Goal: Information Seeking & Learning: Learn about a topic

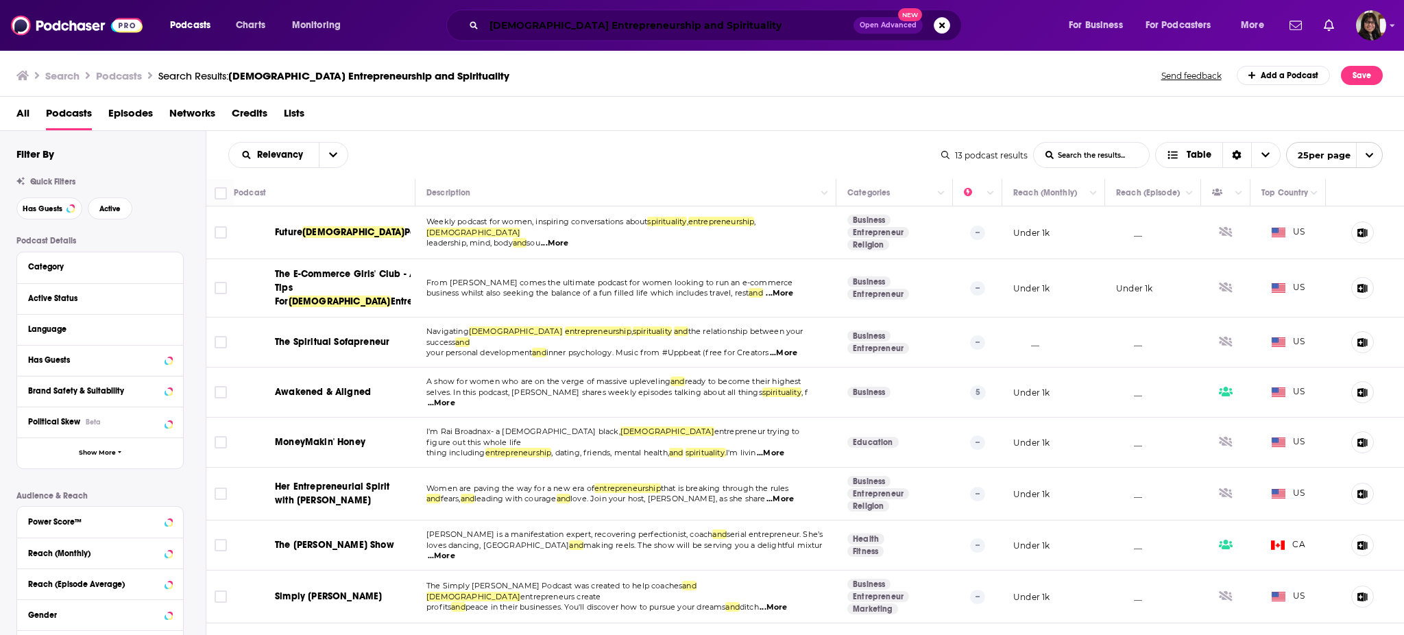
click at [720, 19] on input "Female Entrepreneurship and Spirituality" at bounding box center [669, 25] width 370 height 22
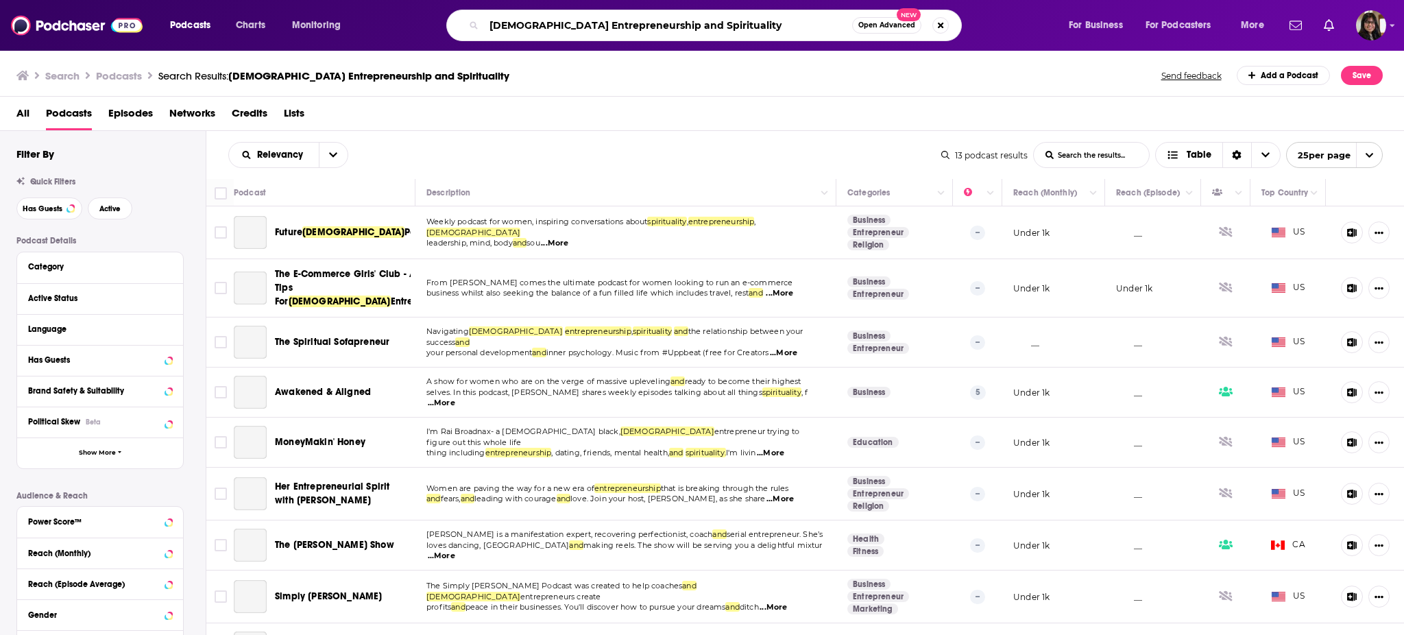
drag, startPoint x: 718, startPoint y: 27, endPoint x: 336, endPoint y: 20, distance: 382.6
click at [336, 20] on div "Podcasts Charts Monitoring Female Entrepreneurship and Spirituality Open Advanc…" at bounding box center [718, 26] width 1117 height 32
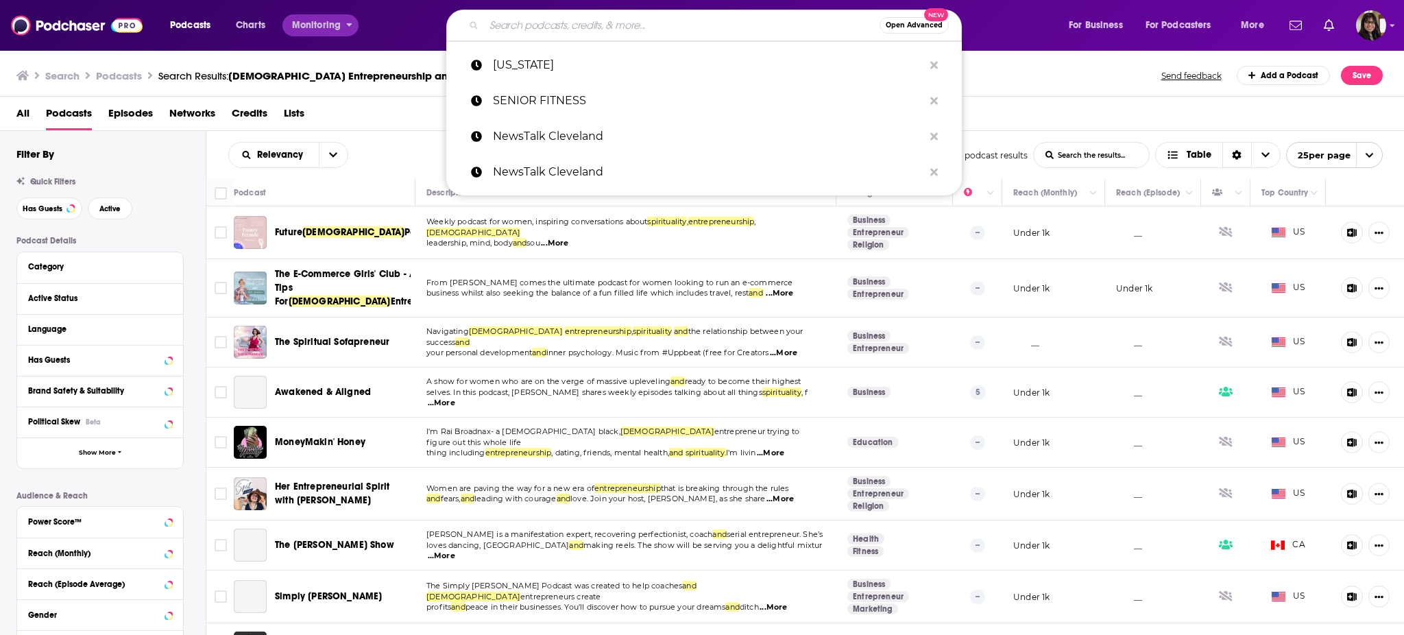
paste input "General Marketing & Branding Podcasts"
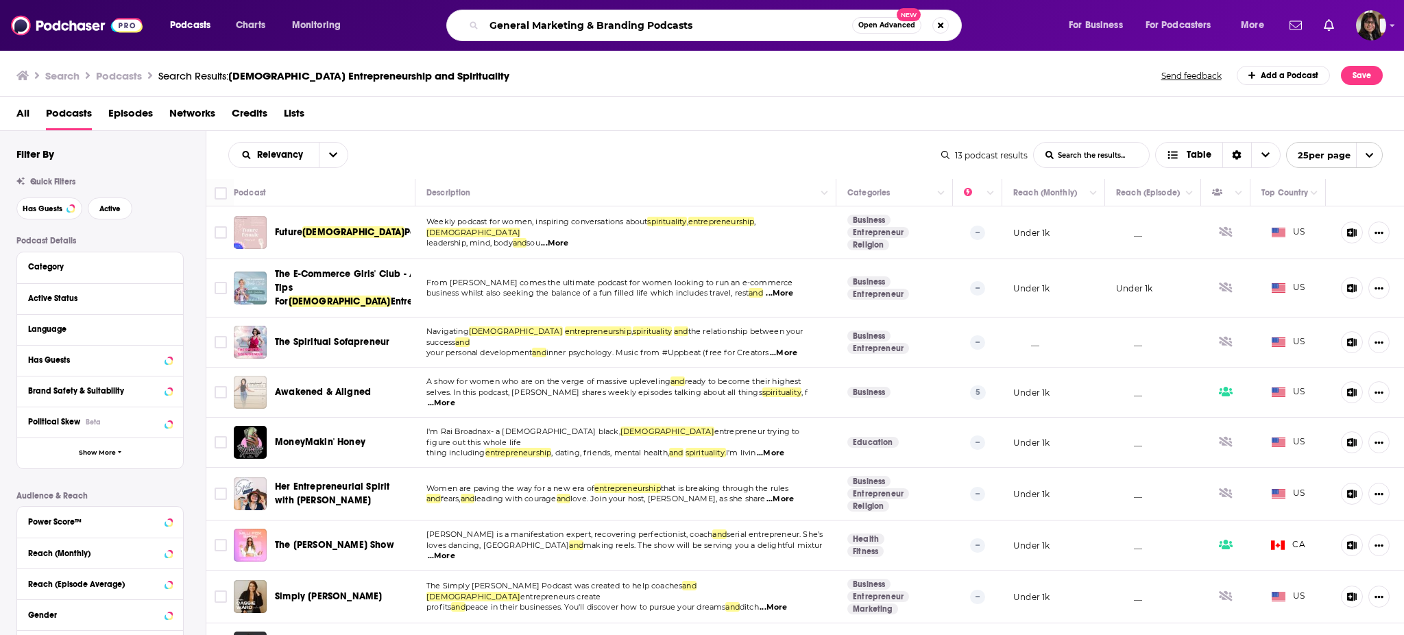
drag, startPoint x: 497, startPoint y: 21, endPoint x: 508, endPoint y: 21, distance: 11.0
click at [508, 21] on input "General Marketing & Branding Podcasts" at bounding box center [668, 25] width 368 height 22
click at [513, 26] on input "General Marketing & Branding Podcasts" at bounding box center [668, 25] width 368 height 22
click at [629, 27] on input "Marketing & Branding Podcasts" at bounding box center [668, 25] width 368 height 22
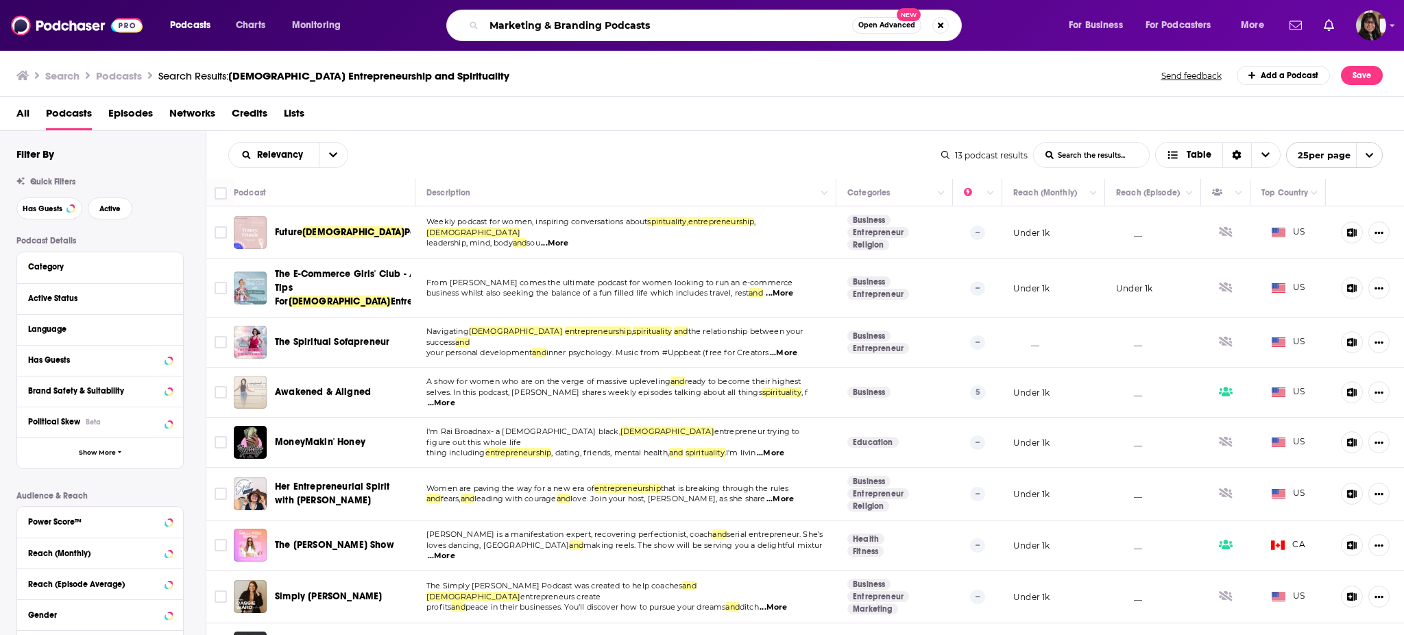
click at [629, 27] on input "Marketing & Branding Podcasts" at bounding box center [668, 25] width 368 height 22
type input "Marketing & Branding"
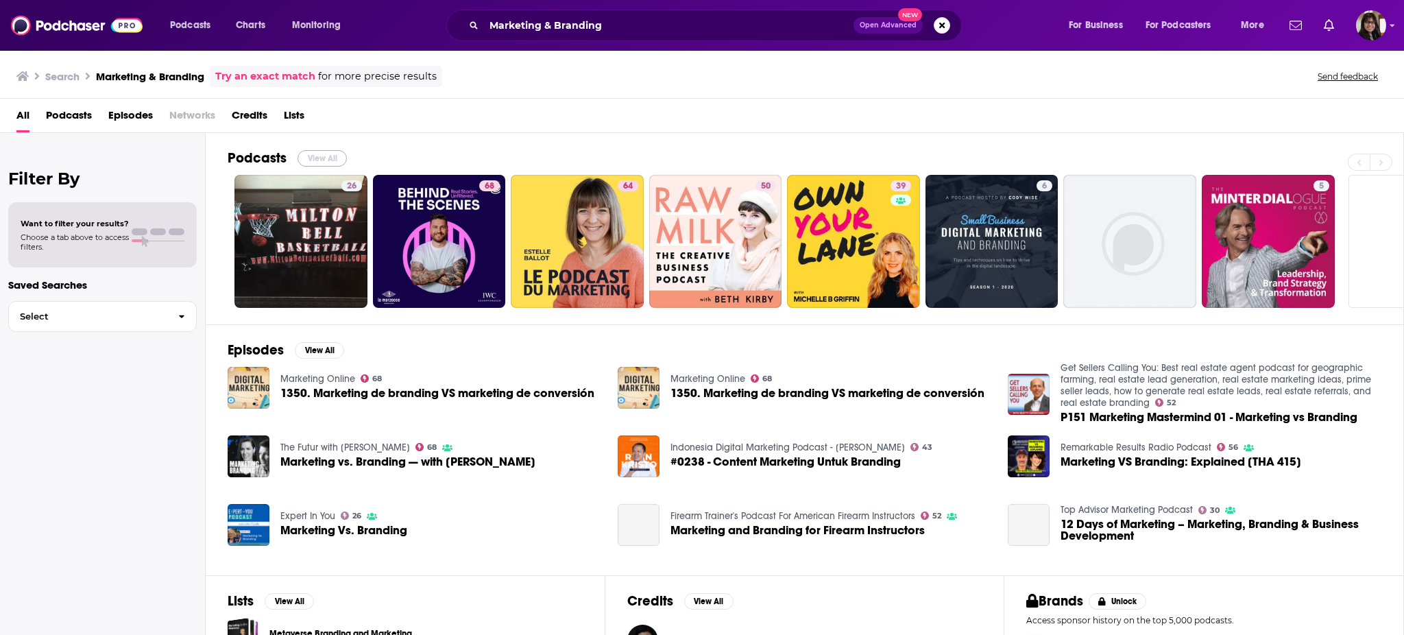
click at [326, 160] on button "View All" at bounding box center [322, 158] width 49 height 16
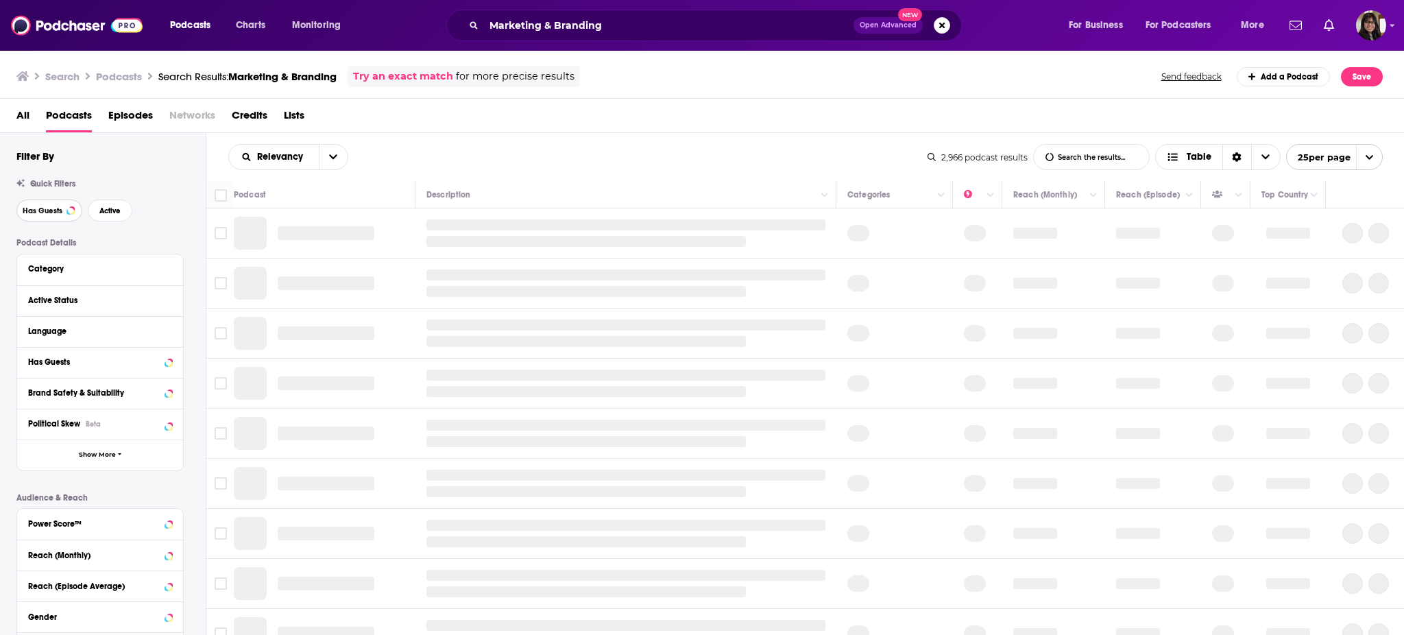
click at [53, 213] on span "Has Guests" at bounding box center [43, 211] width 40 height 8
click at [99, 212] on span "Active" at bounding box center [109, 211] width 21 height 8
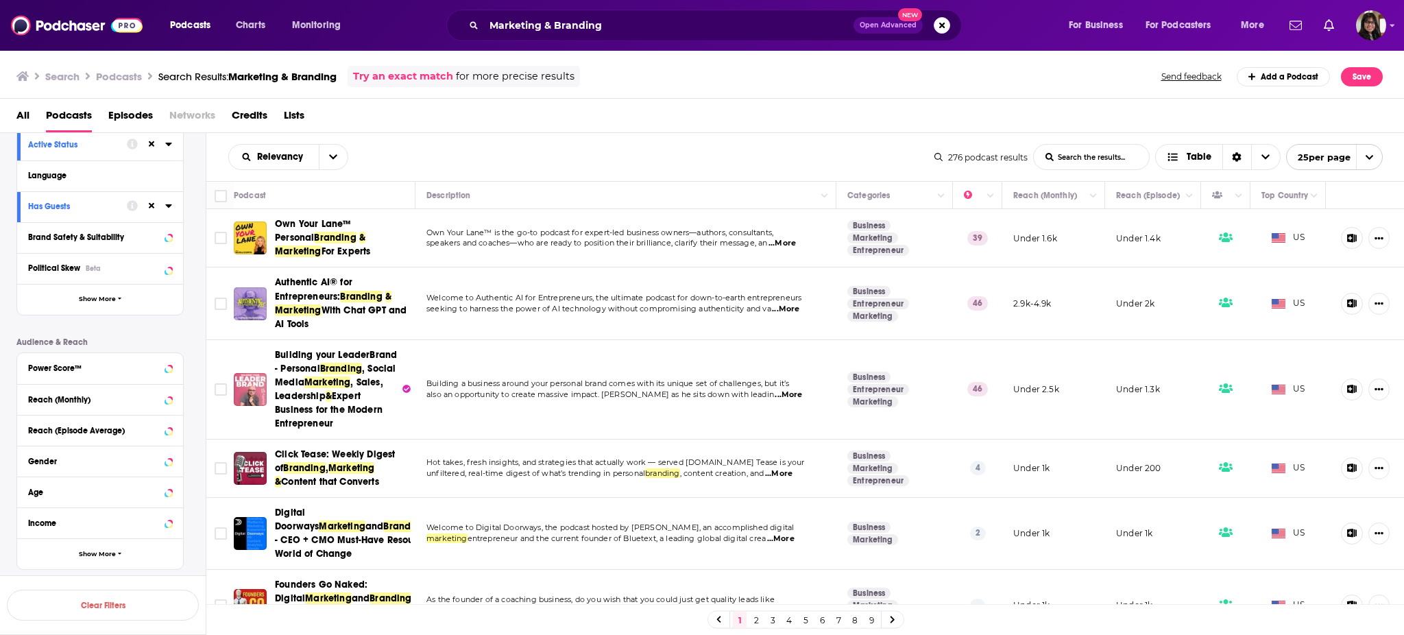
scroll to position [167, 0]
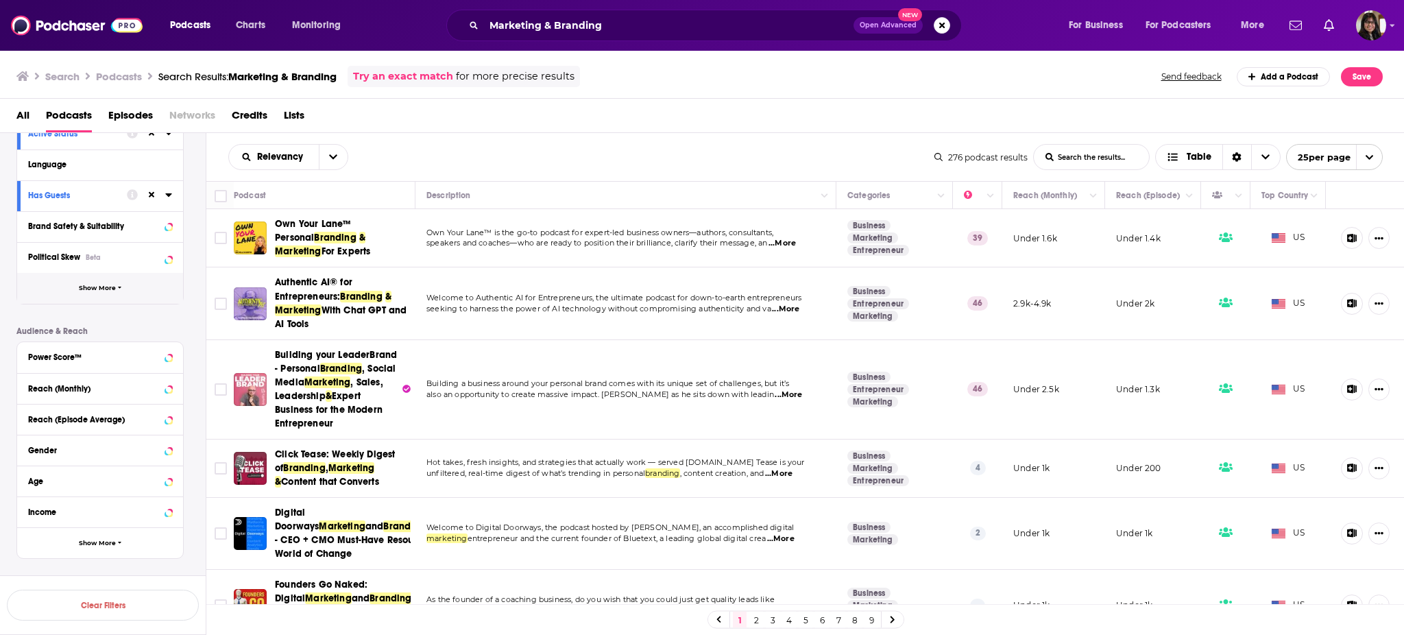
click at [132, 292] on button "Show More" at bounding box center [100, 288] width 166 height 31
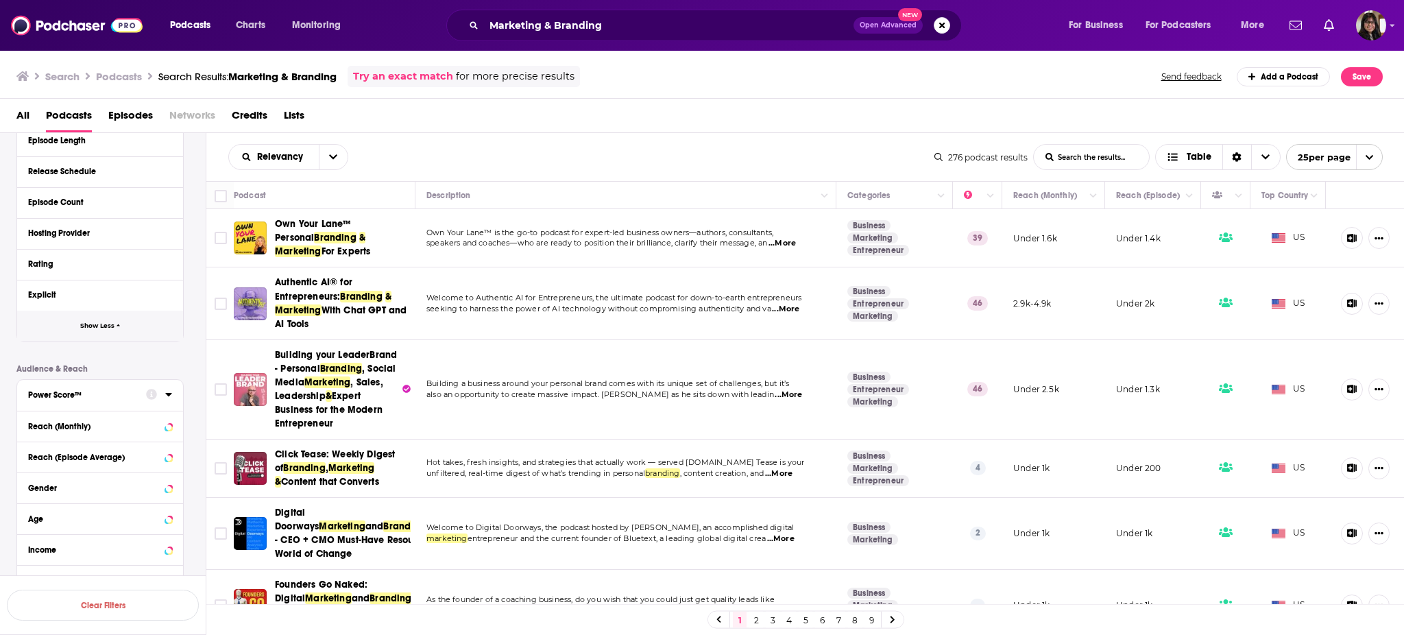
scroll to position [472, 0]
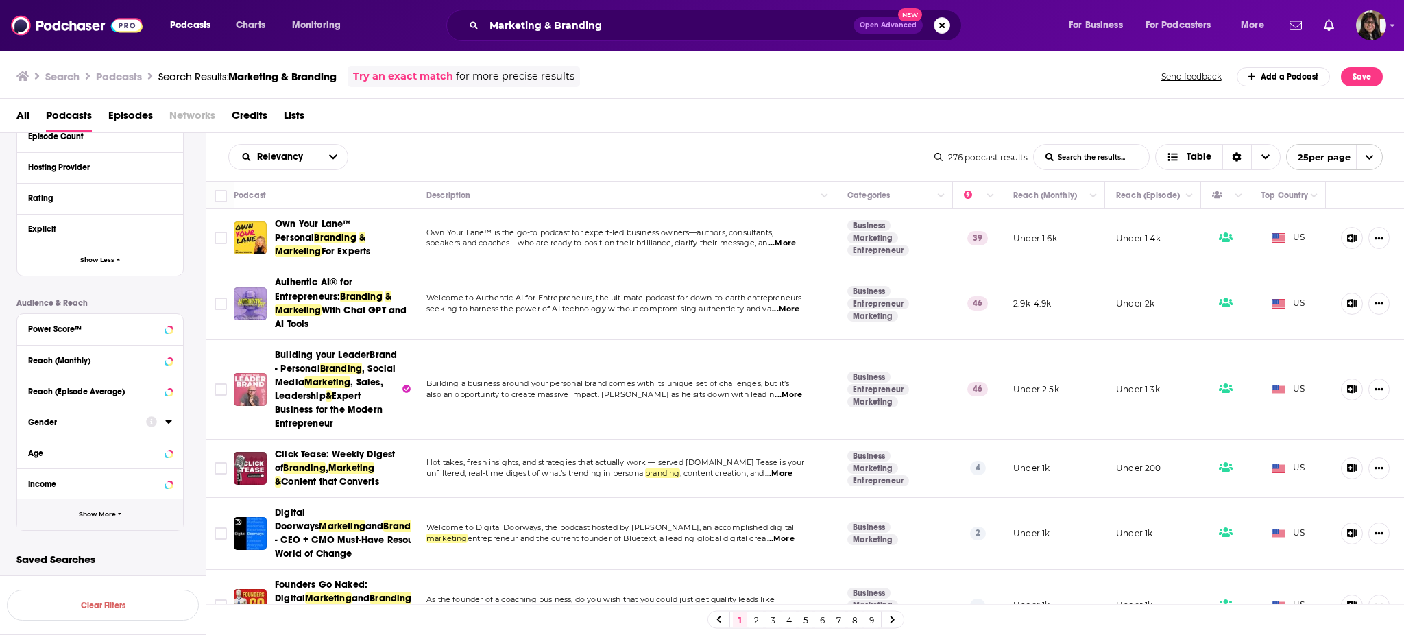
click at [100, 519] on button "Show More" at bounding box center [100, 514] width 166 height 31
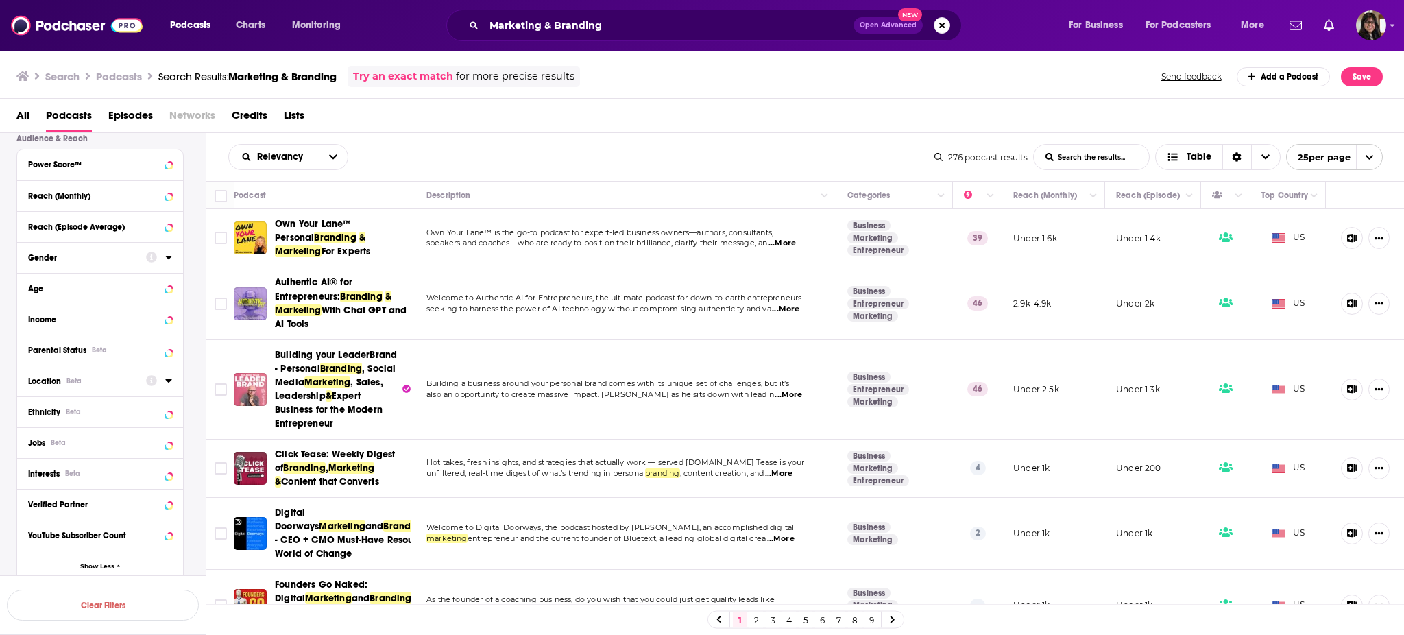
click at [113, 385] on div "Location Beta" at bounding box center [82, 381] width 109 height 10
click at [38, 437] on label at bounding box center [33, 440] width 11 height 11
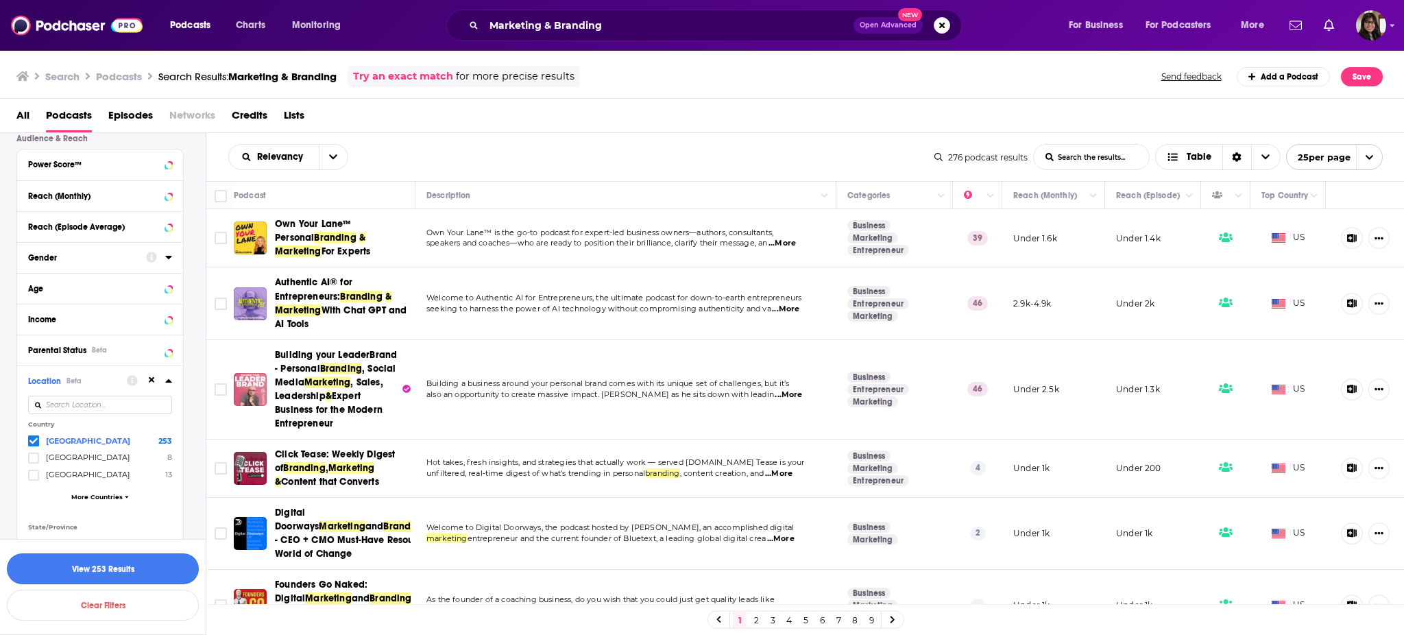
click at [110, 566] on button "View 253 Results" at bounding box center [103, 568] width 192 height 31
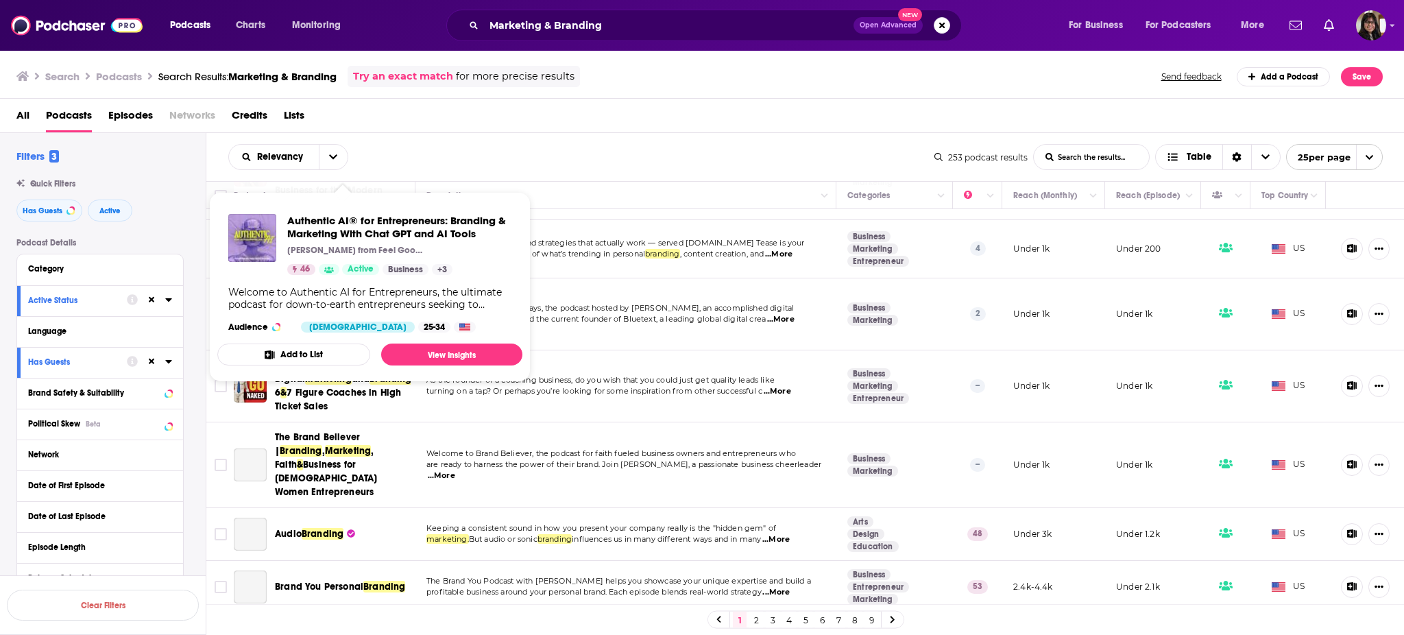
scroll to position [432, 0]
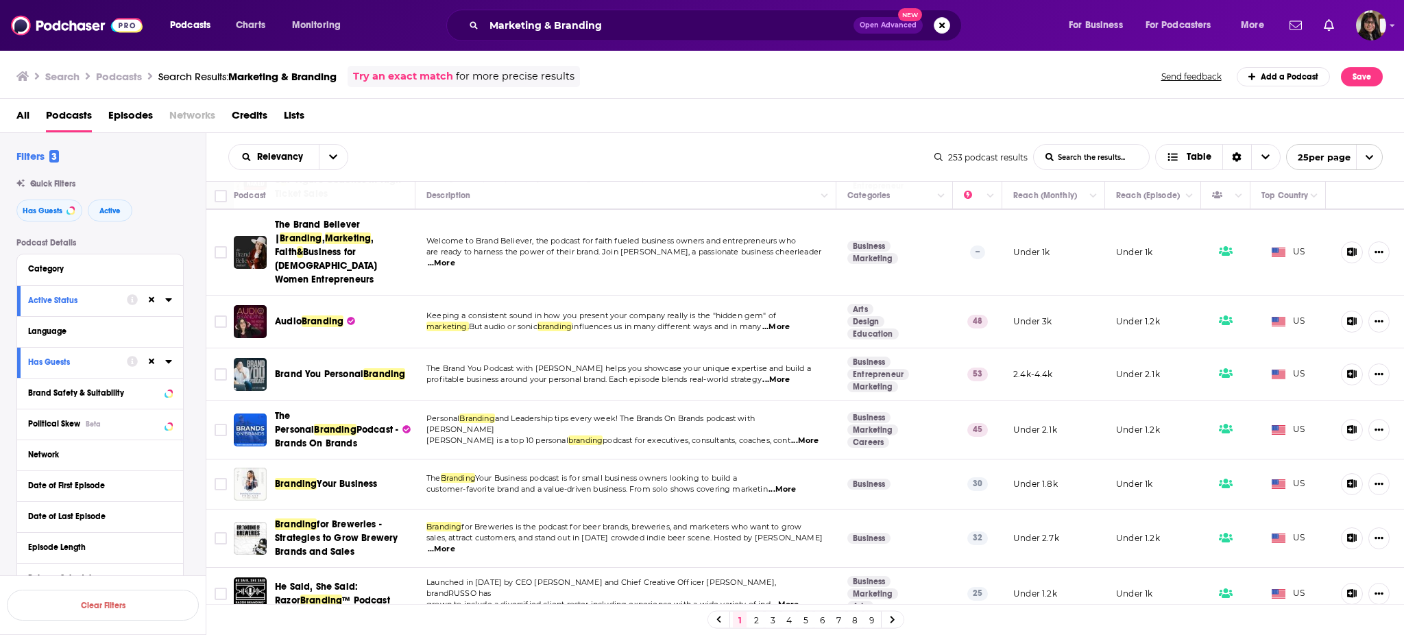
click at [462, 138] on div "Relevancy List Search Input Search the results... Table 253 podcast results Lis…" at bounding box center [805, 157] width 1198 height 48
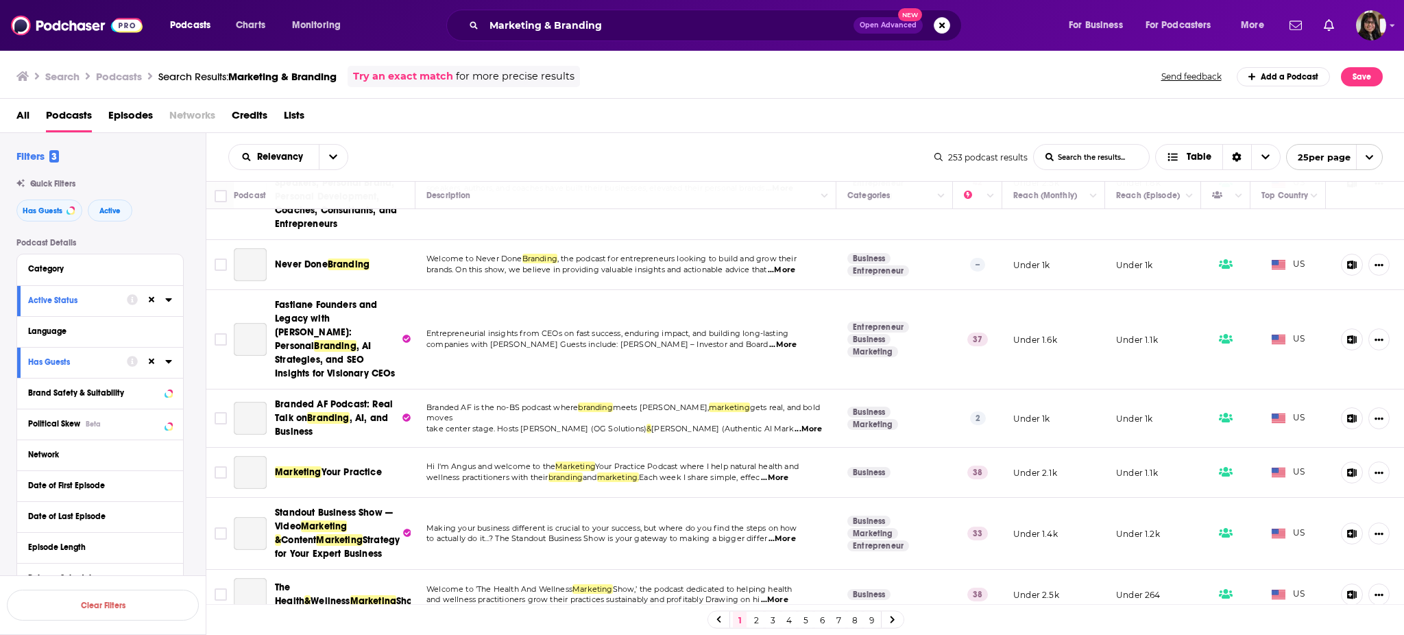
scroll to position [1197, 0]
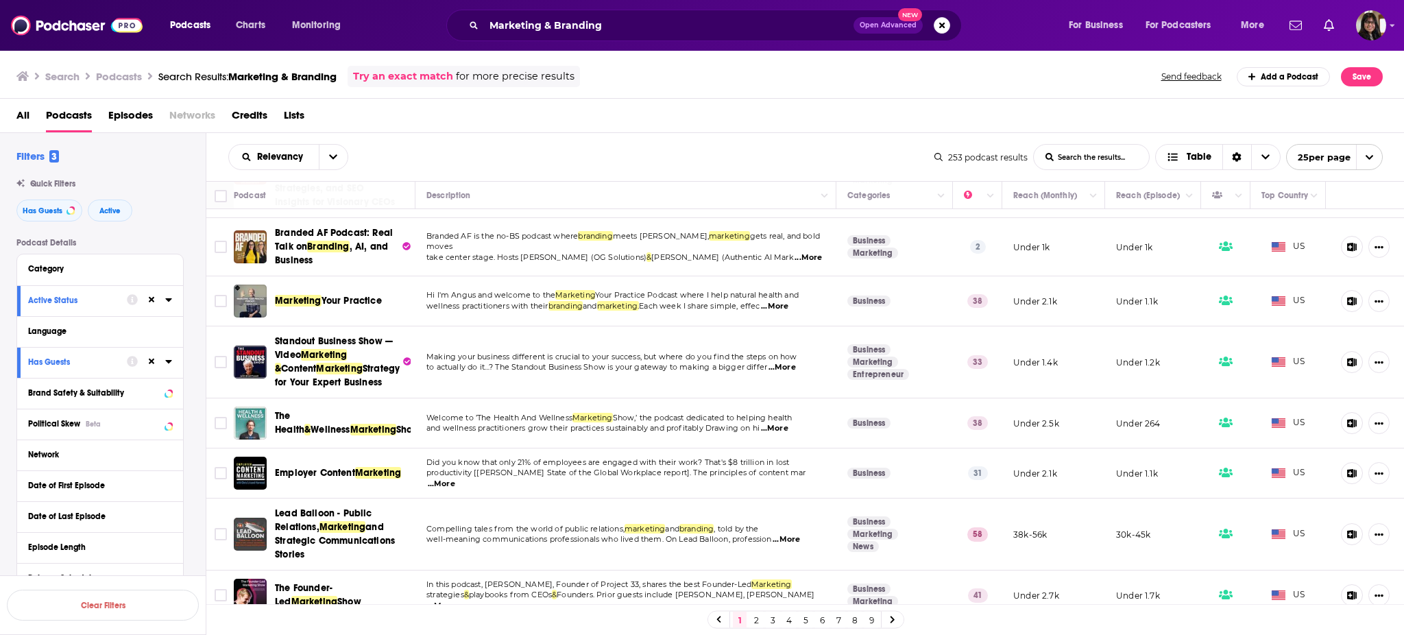
click at [777, 617] on link "3" at bounding box center [773, 620] width 14 height 16
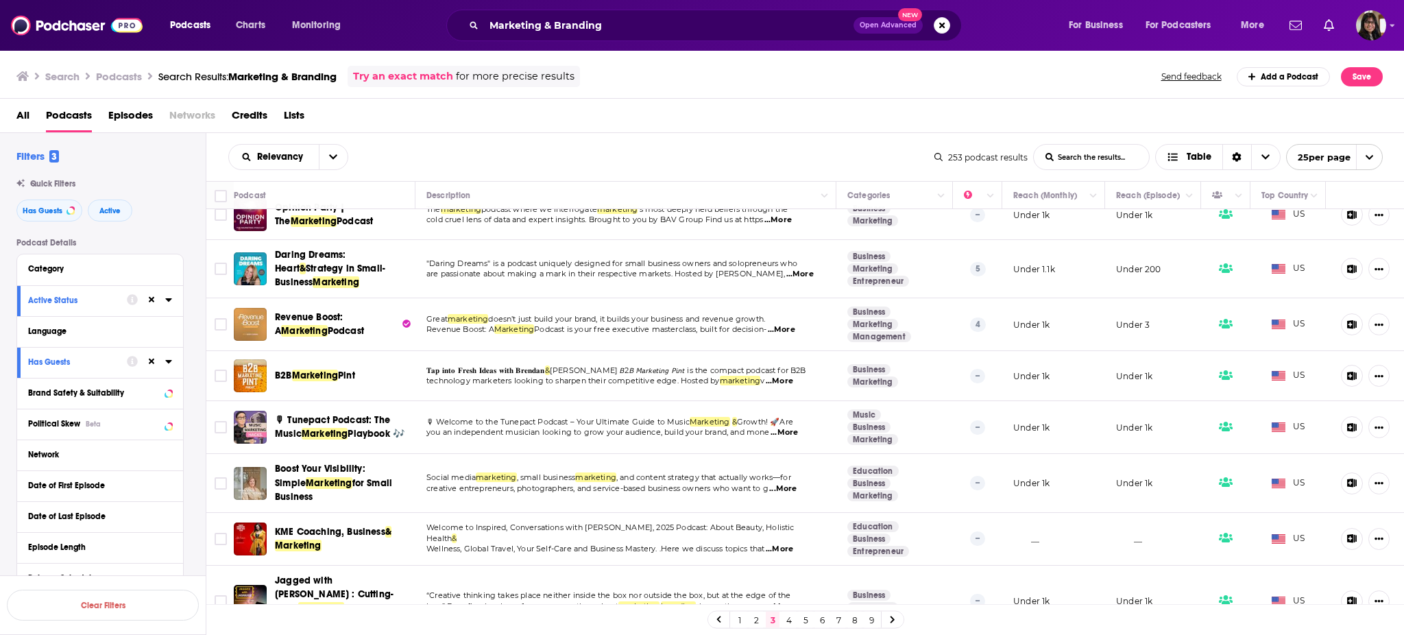
scroll to position [42, 0]
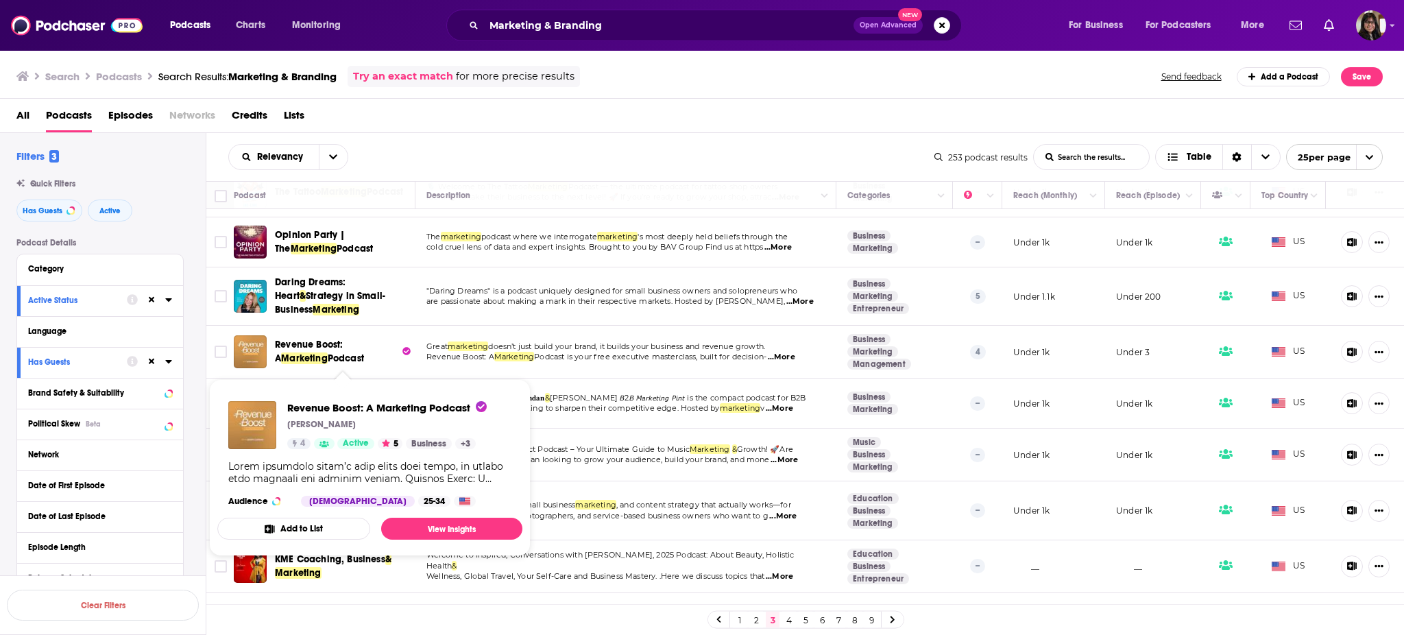
click at [313, 352] on span "Marketing" at bounding box center [304, 358] width 47 height 12
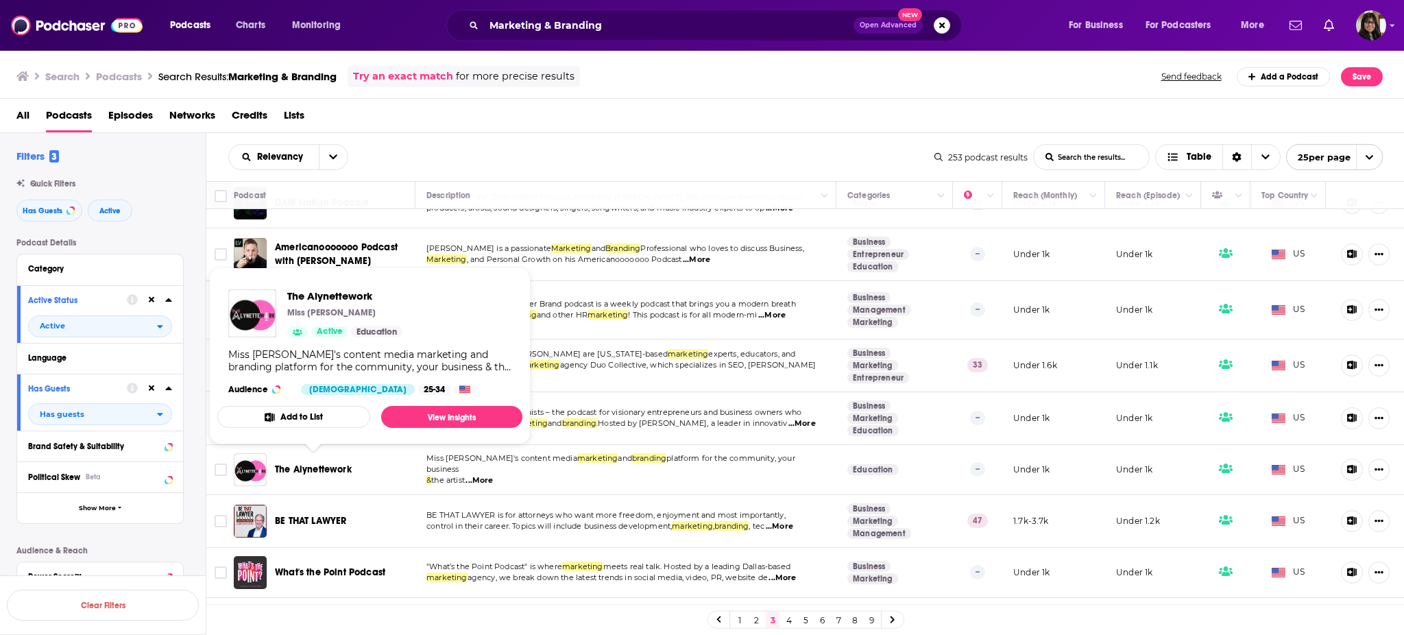
scroll to position [930, 0]
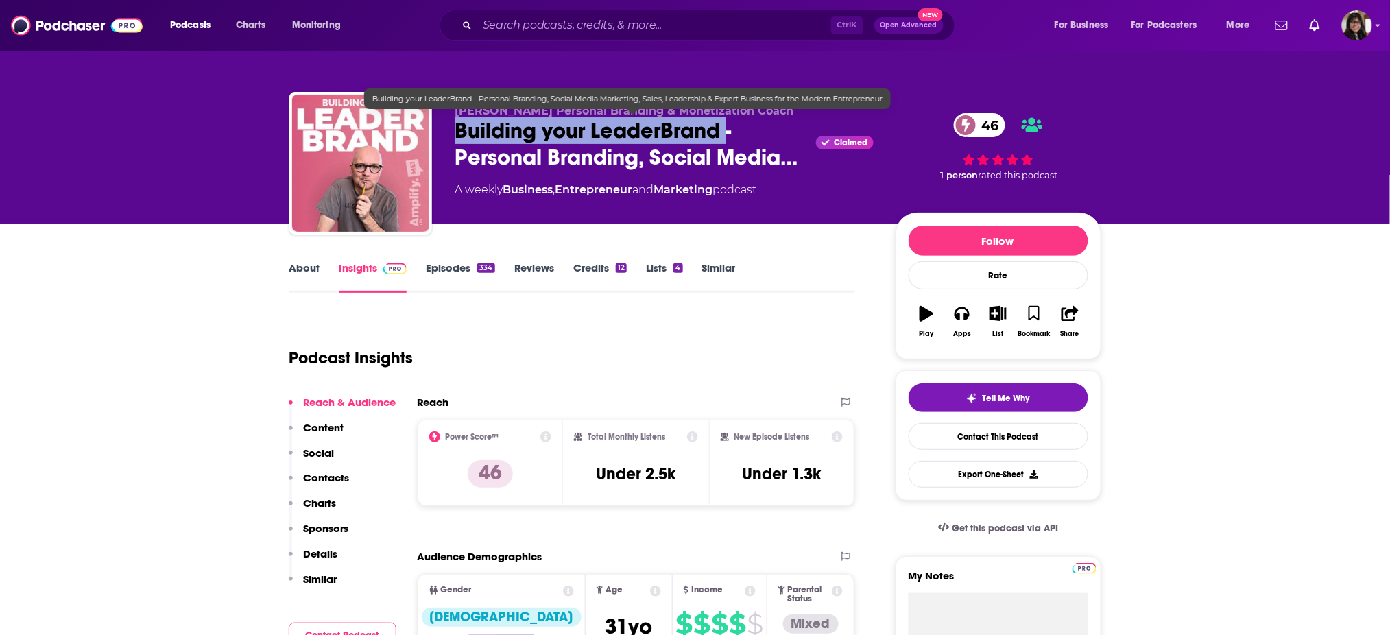
drag, startPoint x: 440, startPoint y: 125, endPoint x: 719, endPoint y: 128, distance: 279.0
click at [719, 128] on div "Bob Gentle Personal Branding & Monetization Coach Building your LeaderBrand - P…" at bounding box center [695, 166] width 812 height 148
copy h2 "Building your LeaderBrand"
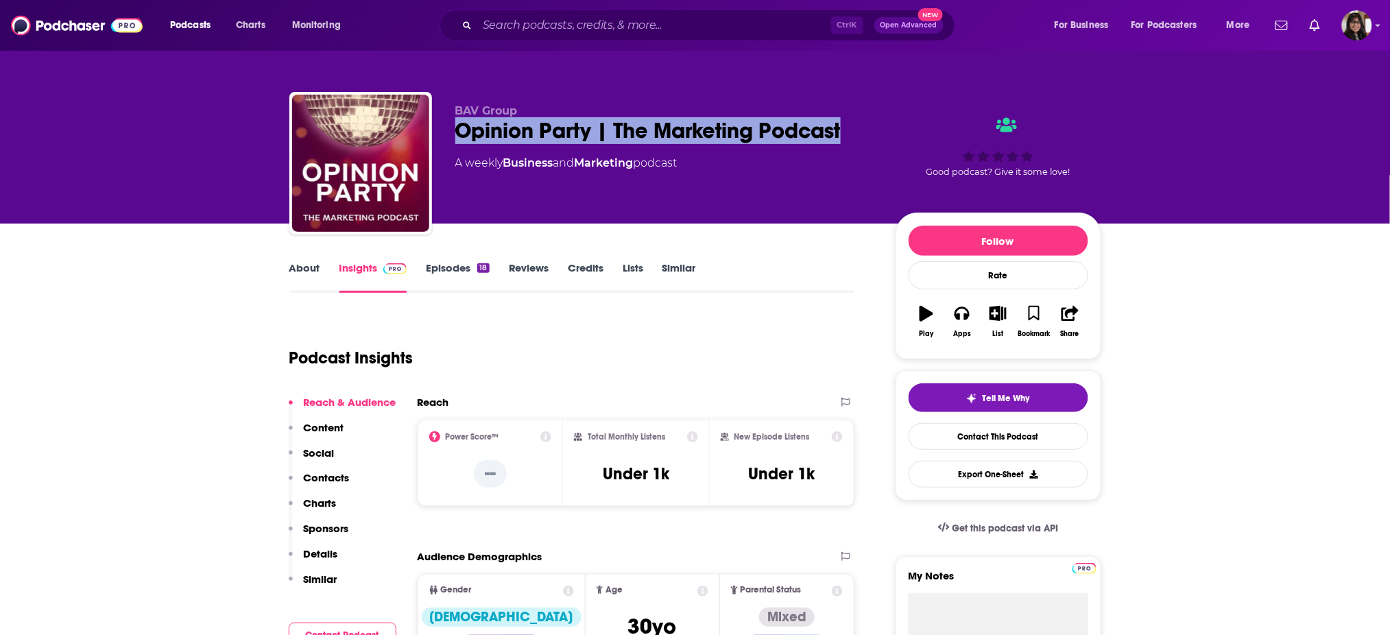
drag, startPoint x: 516, startPoint y: 129, endPoint x: 858, endPoint y: 124, distance: 342.8
click at [858, 124] on div "BAV Group Opinion Party | The Marketing Podcast A weekly Business and Marketing…" at bounding box center [695, 166] width 812 height 148
copy h2 "Opinion Party | The Marketing Podcast"
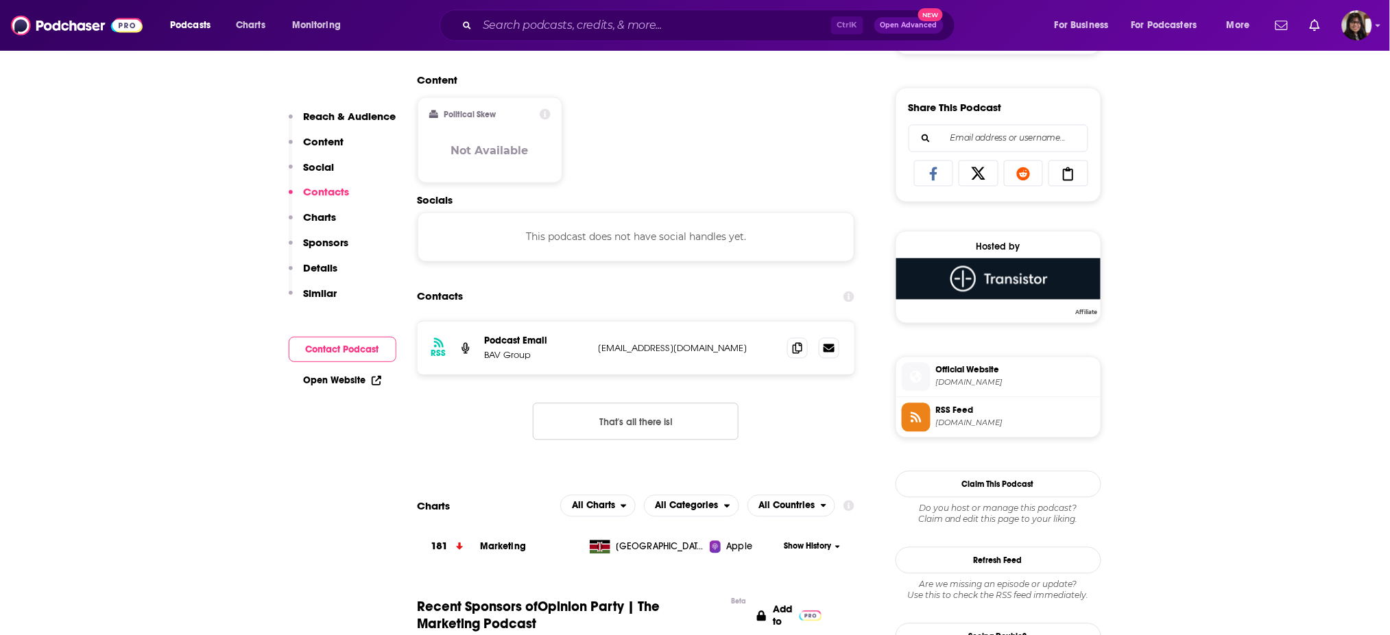
scroll to position [942, 0]
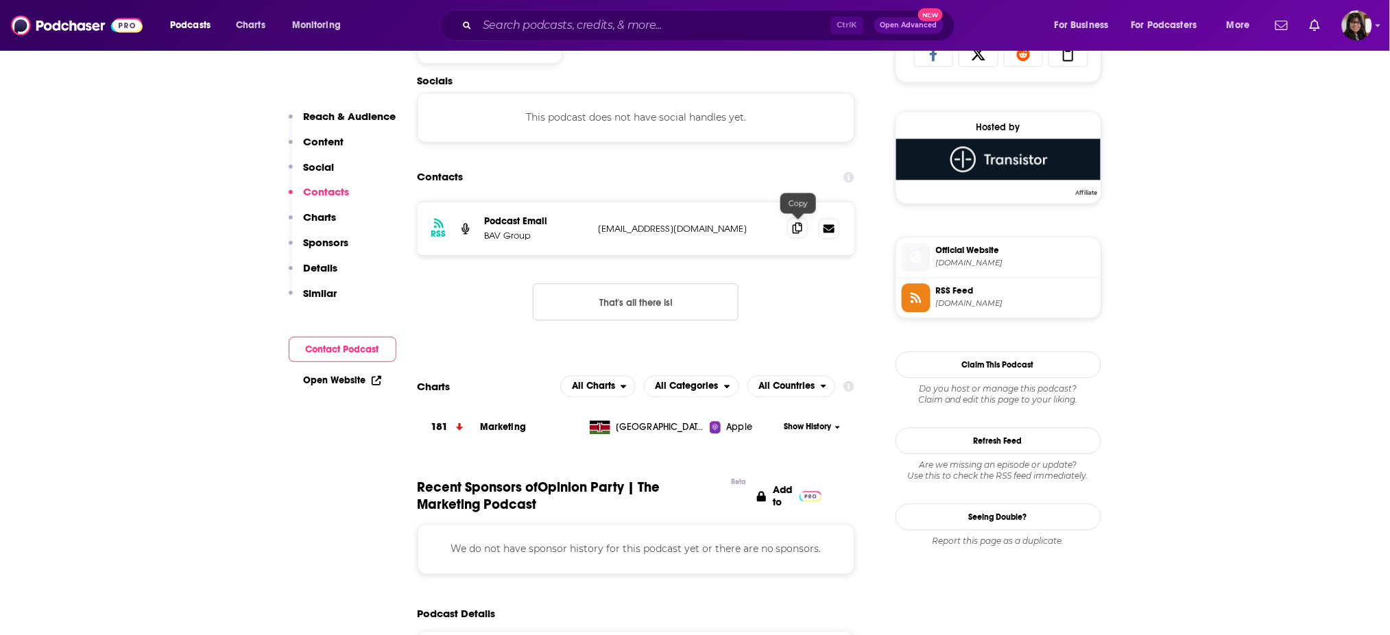
click at [792, 224] on icon at bounding box center [797, 228] width 10 height 11
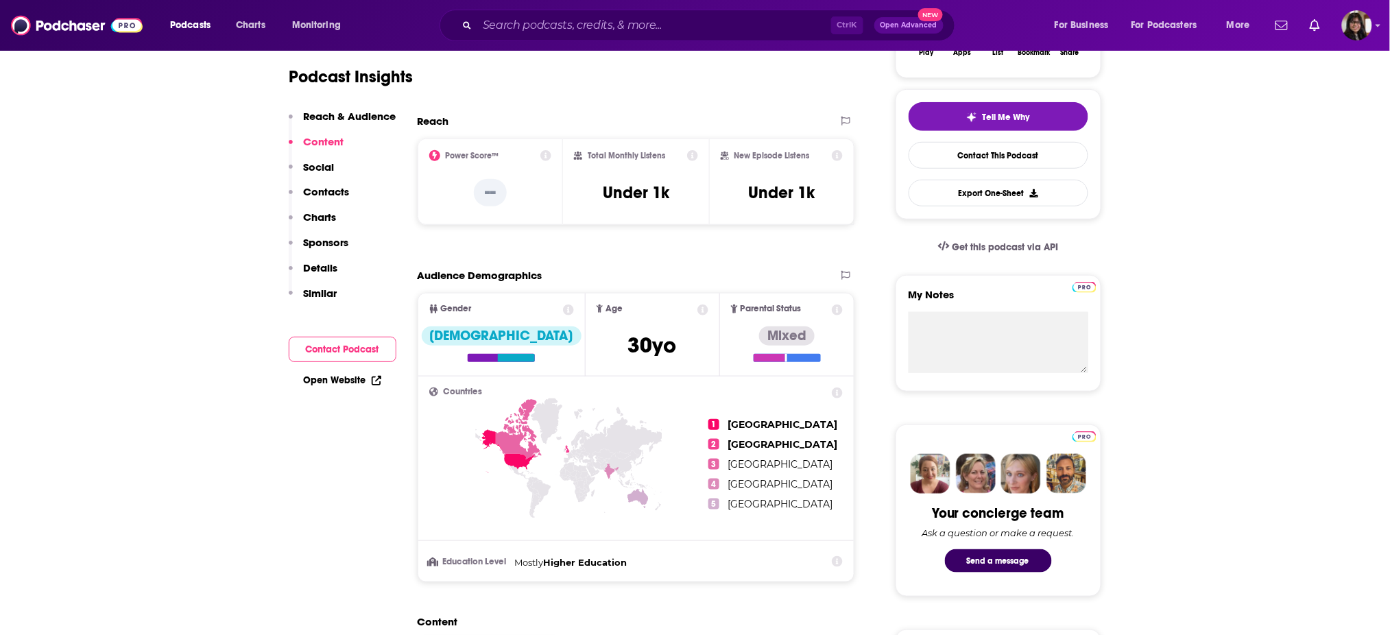
scroll to position [278, 0]
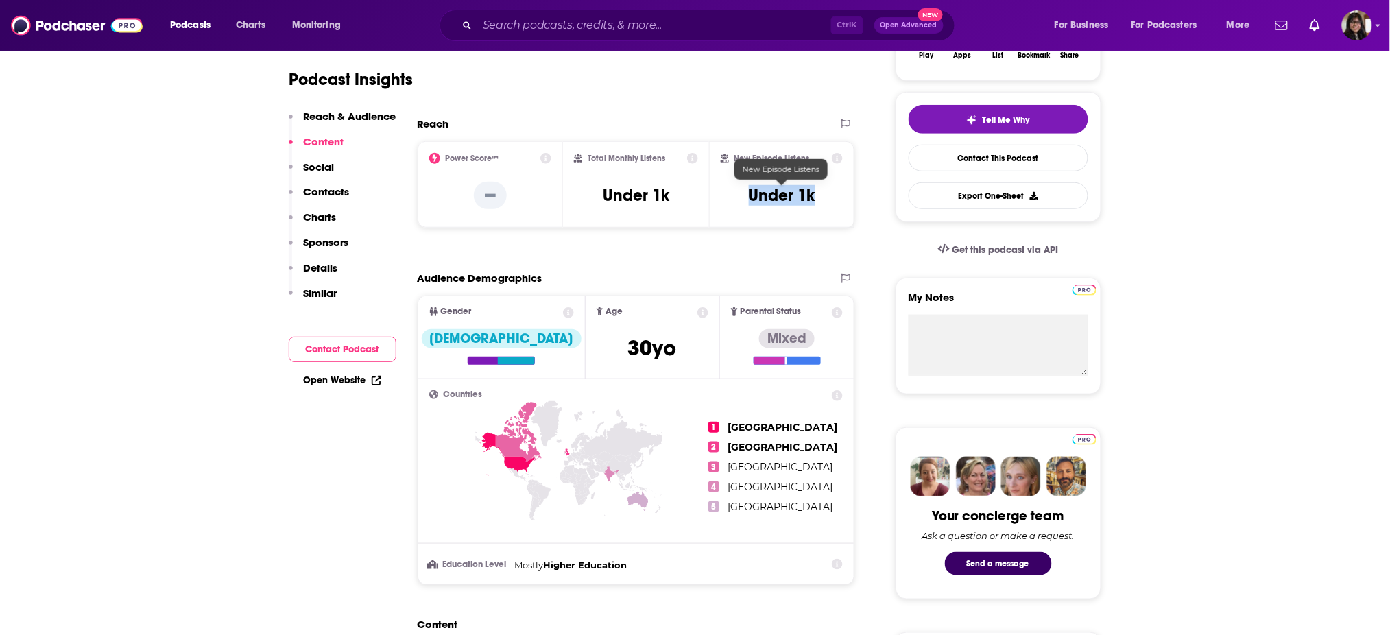
drag, startPoint x: 711, startPoint y: 197, endPoint x: 825, endPoint y: 202, distance: 114.6
click at [825, 202] on div "New Episode Listens Under 1k" at bounding box center [782, 184] width 146 height 86
copy h3 "Under 1k"
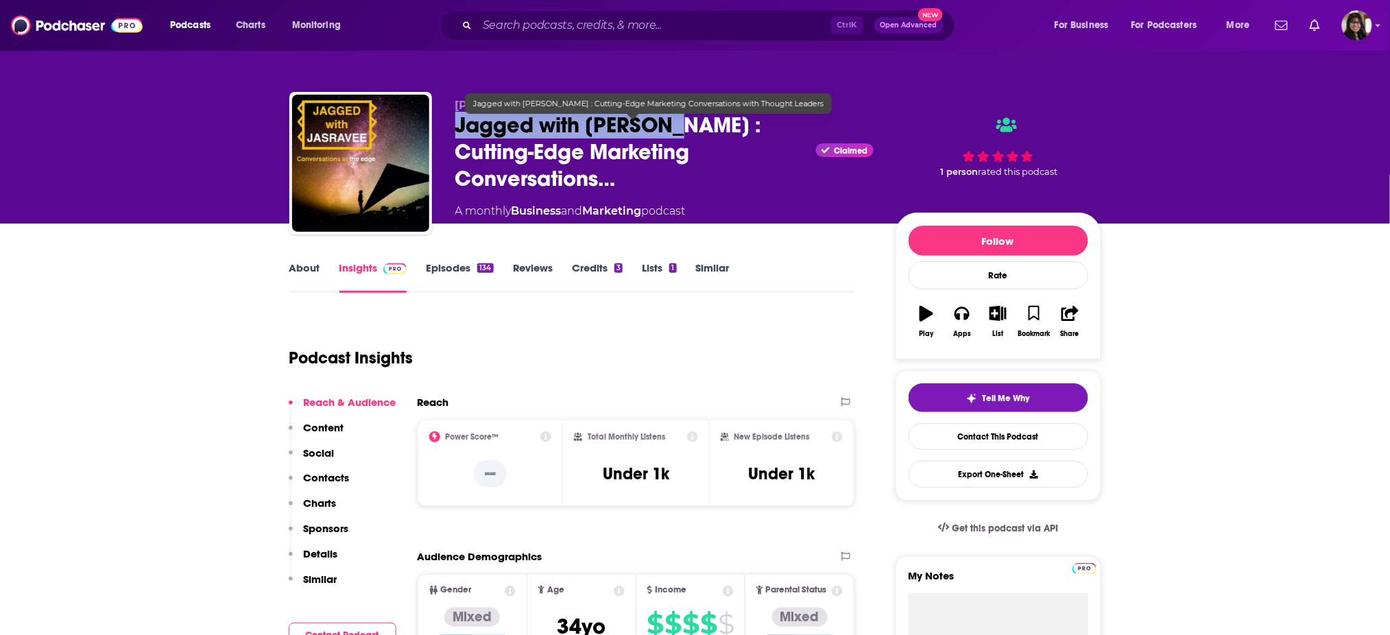
drag, startPoint x: 441, startPoint y: 138, endPoint x: 678, endPoint y: 129, distance: 237.4
click at [678, 129] on div "Jasravee Kaur Chandra Jagged with Jasravee : Cutting-Edge Marketing Conversatio…" at bounding box center [695, 166] width 812 height 148
copy h2 "Jagged with Jasravee"
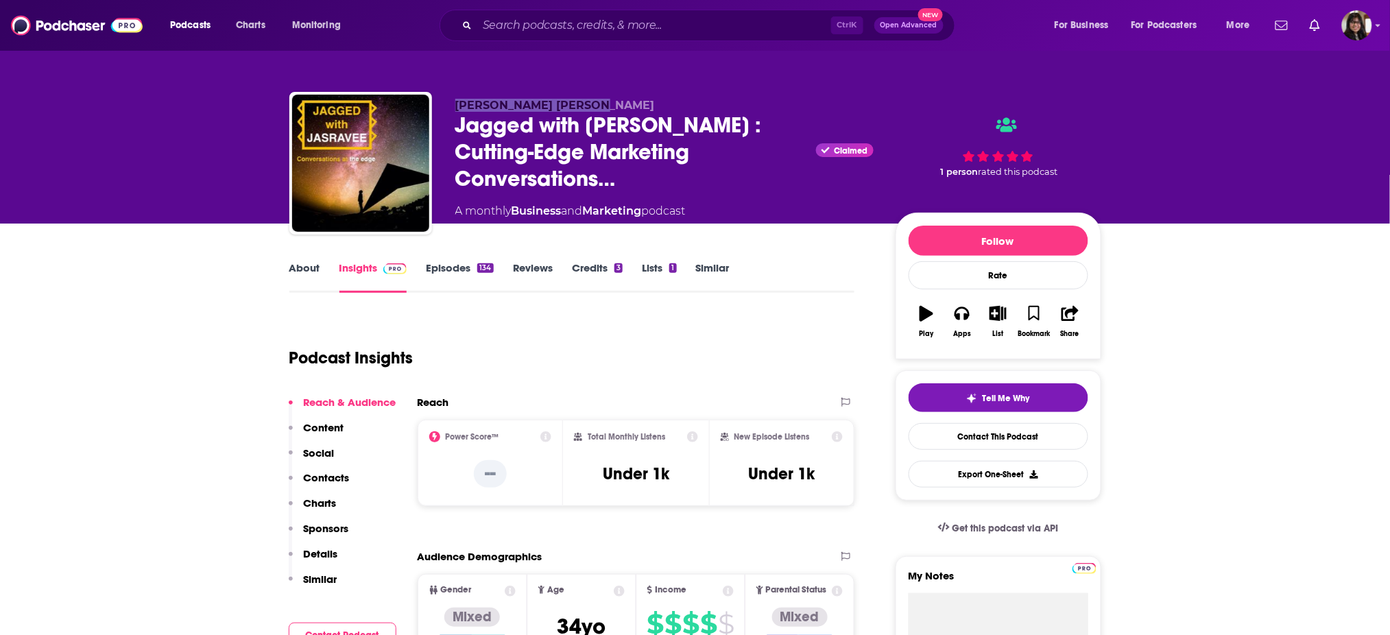
copy span "Jasravee Kaur Chandra"
drag, startPoint x: 567, startPoint y: 108, endPoint x: 622, endPoint y: 101, distance: 55.3
click at [622, 101] on div "Jasravee Kaur Chandra Jagged with Jasravee : Cutting-Edge Marketing Conversatio…" at bounding box center [695, 166] width 812 height 148
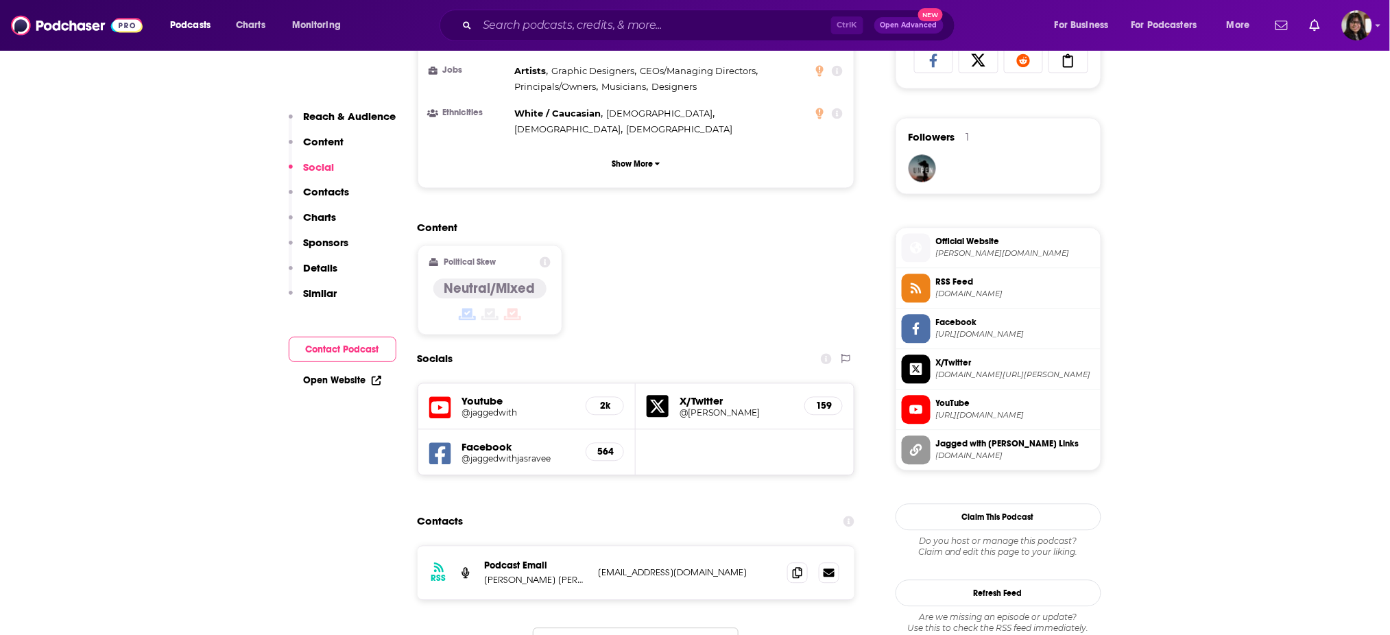
scroll to position [1024, 0]
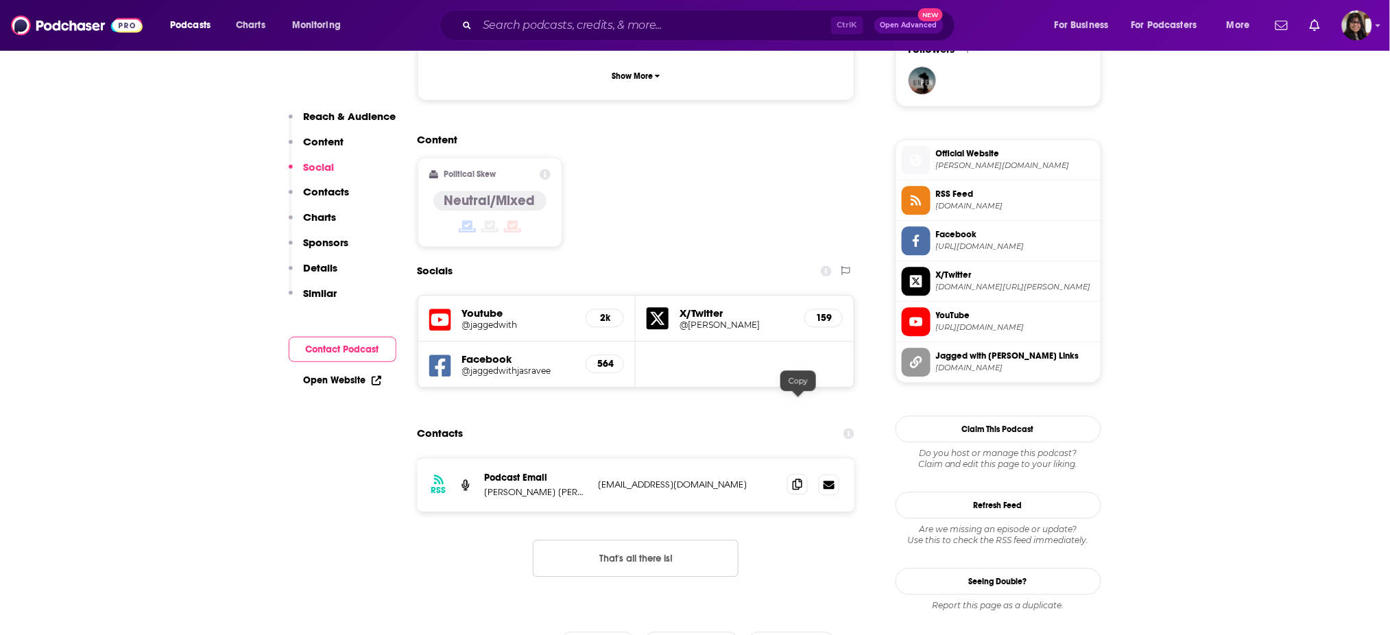
click at [799, 474] on span at bounding box center [797, 484] width 21 height 21
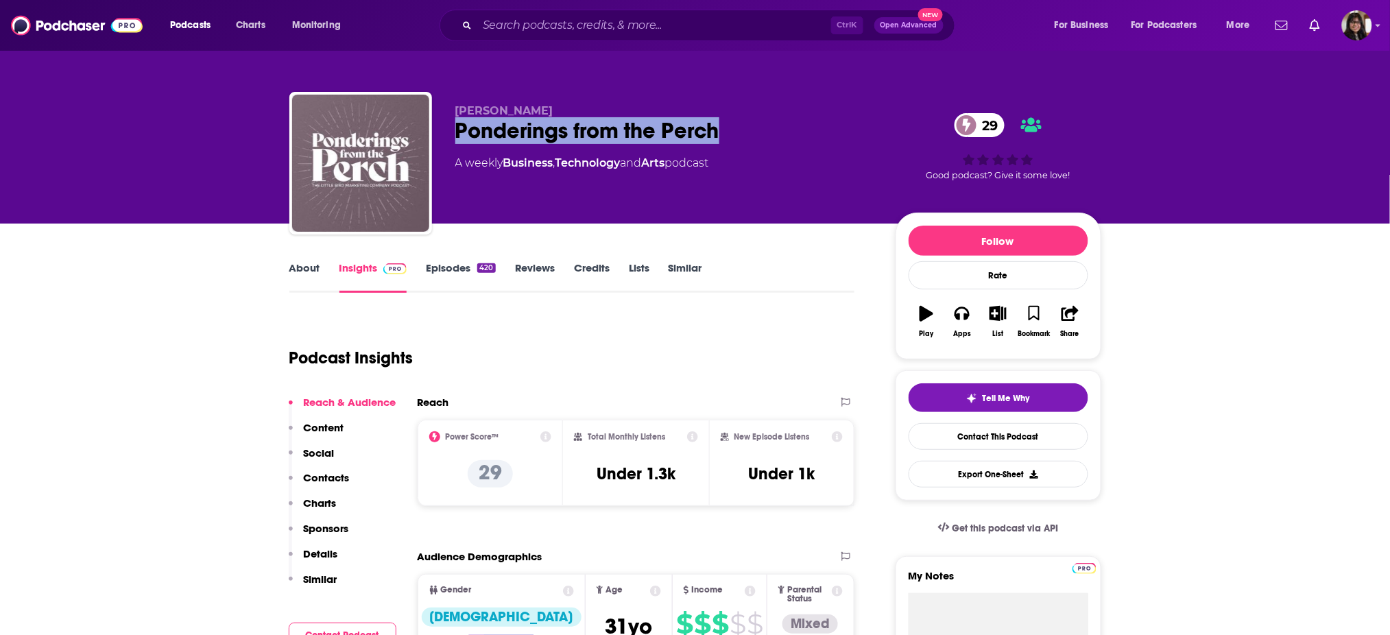
drag, startPoint x: 448, startPoint y: 130, endPoint x: 787, endPoint y: 142, distance: 339.6
click at [787, 142] on div "Priscilla McKinney Ponderings from the Perch 29 A weekly Business , Technology …" at bounding box center [695, 166] width 812 height 148
copy h2 "Ponderings from the Perch"
drag, startPoint x: 456, startPoint y: 102, endPoint x: 596, endPoint y: 114, distance: 141.1
click at [596, 114] on div "Priscilla McKinney Ponderings from the Perch 29 A weekly Business , Technology …" at bounding box center [695, 166] width 812 height 148
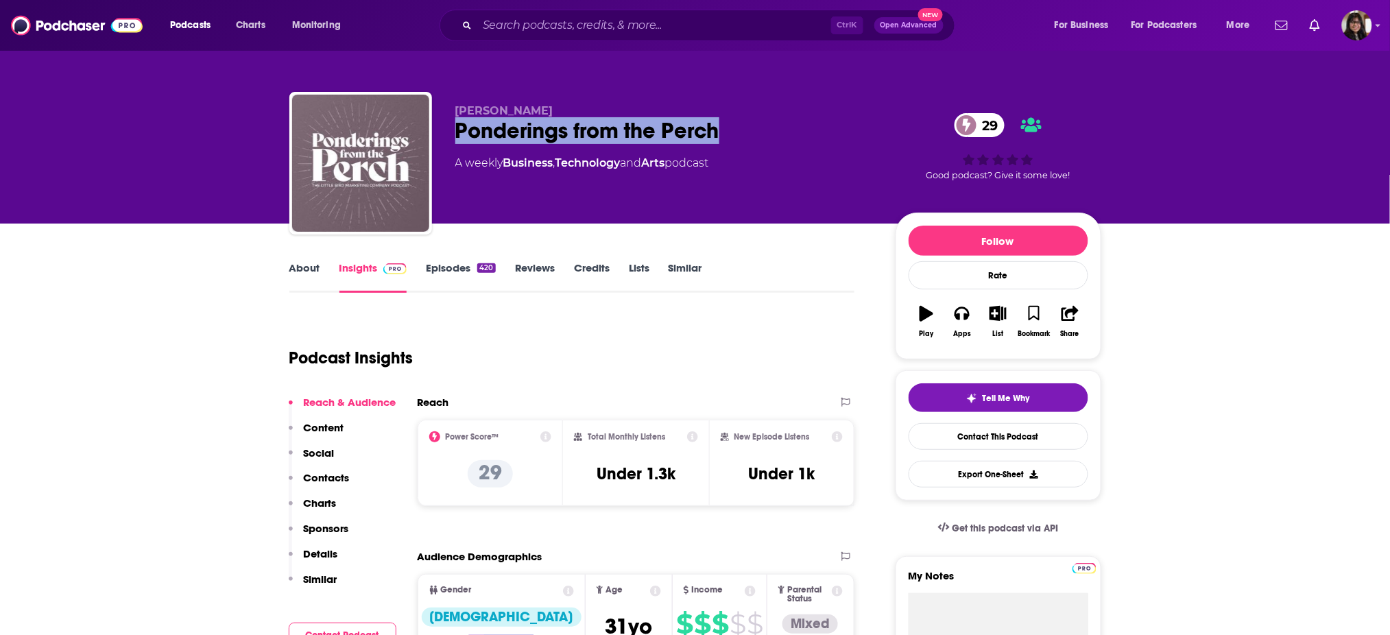
copy span "Priscilla McKinney"
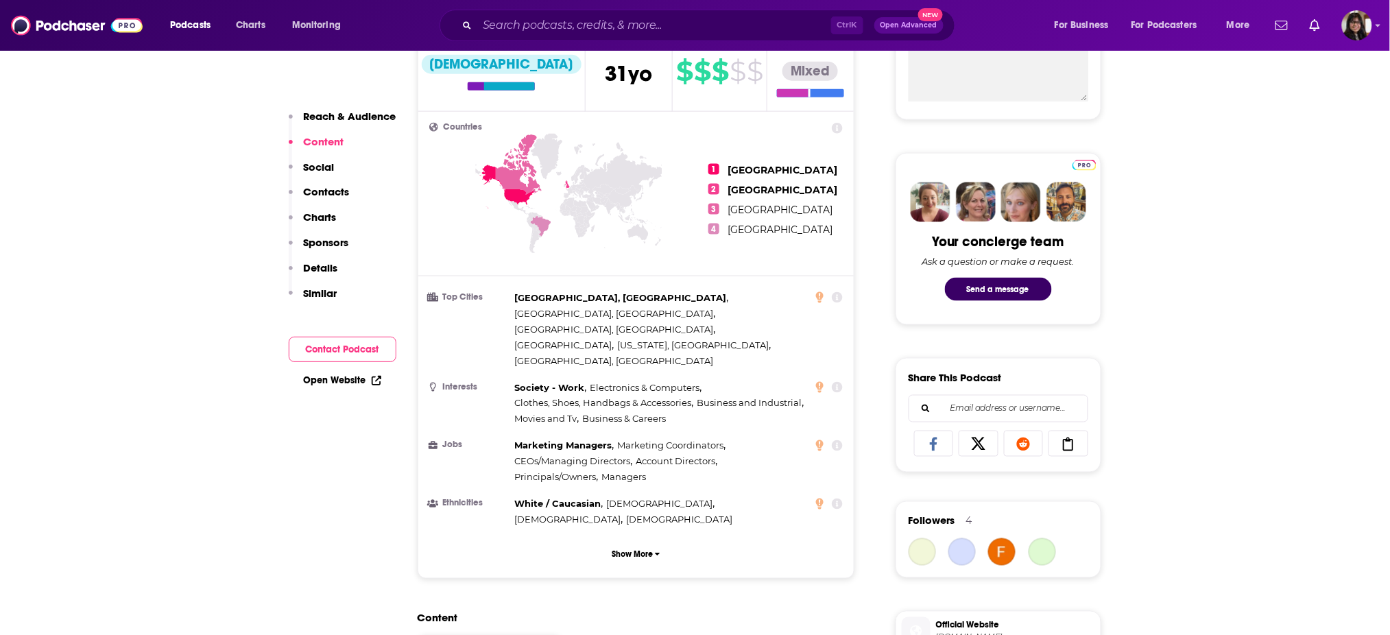
scroll to position [921, 0]
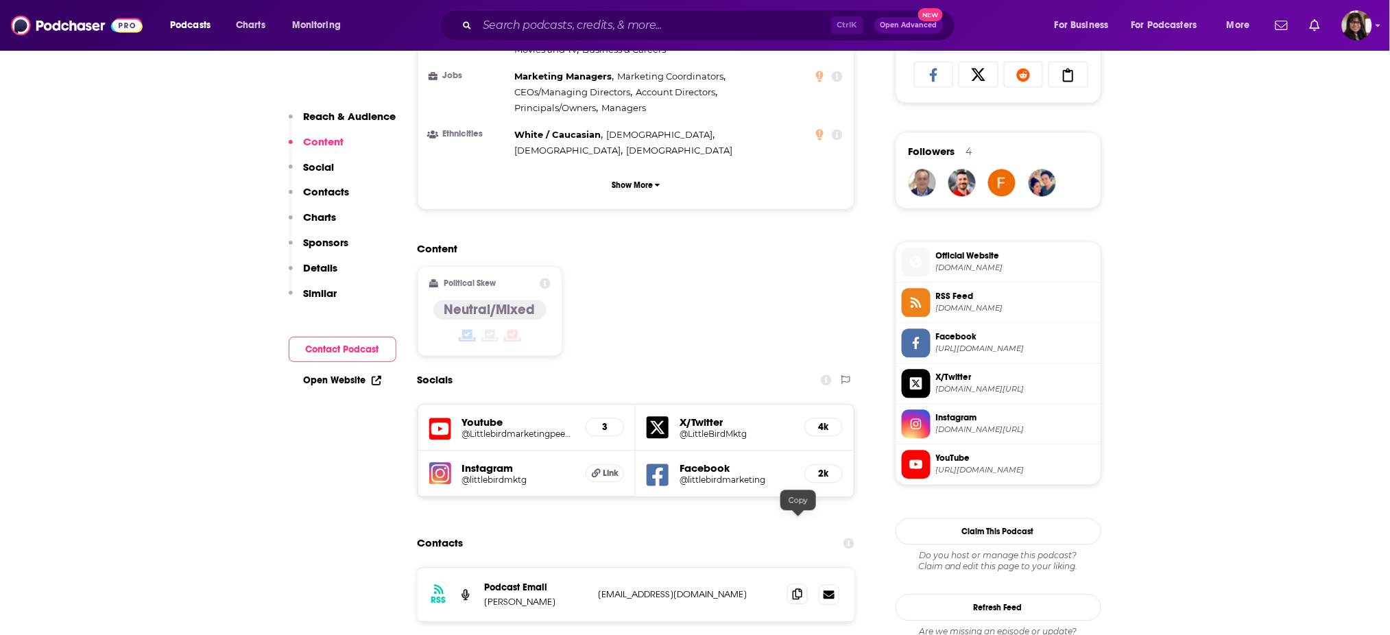
click at [794, 584] on span at bounding box center [797, 594] width 21 height 21
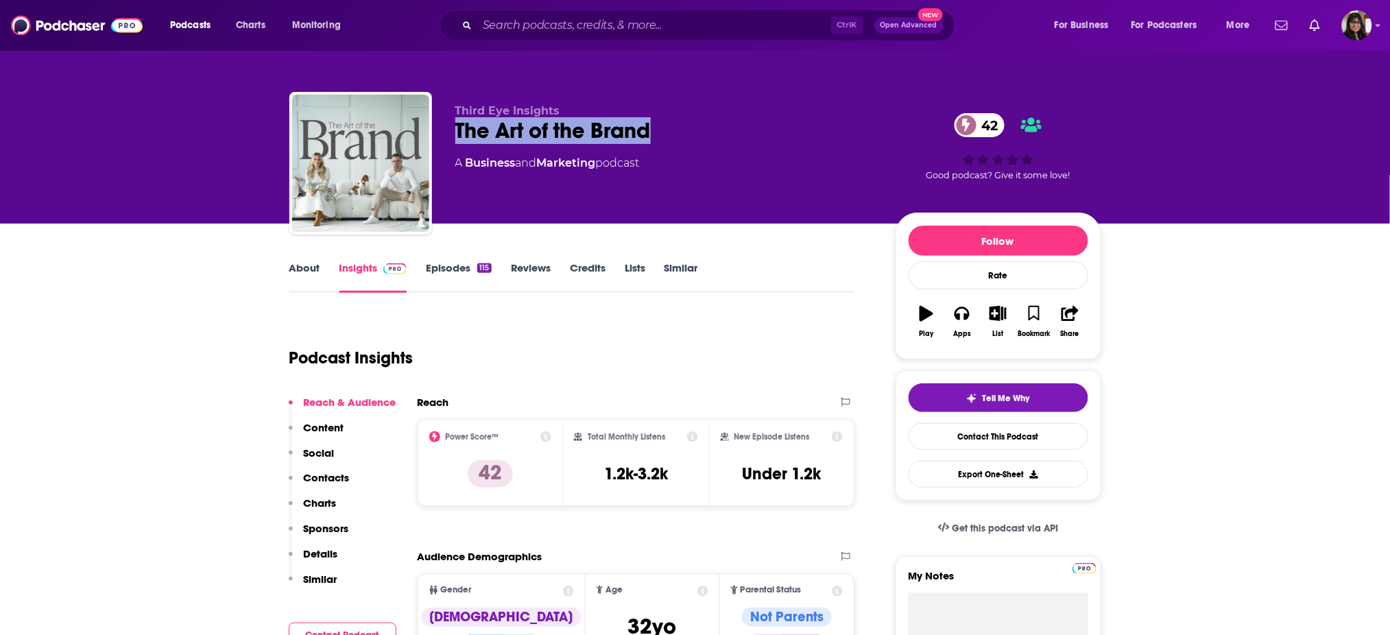
drag, startPoint x: 439, startPoint y: 126, endPoint x: 731, endPoint y: 130, distance: 291.4
click at [731, 130] on div "Third Eye Insights The Art of the Brand 42 A Business and Marketing podcast 42 …" at bounding box center [695, 166] width 812 height 148
copy h2 "The Art of the Brand"
click at [455, 108] on span "Third Eye Insights" at bounding box center [507, 110] width 105 height 13
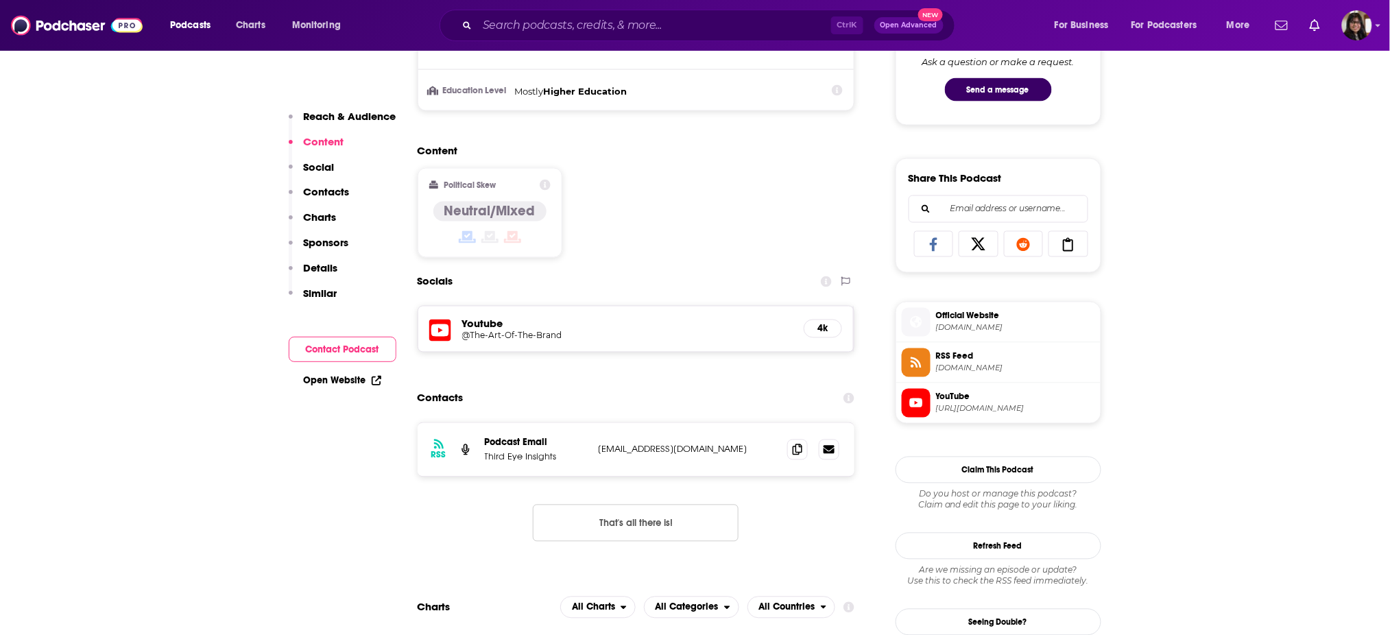
scroll to position [753, 0]
click at [794, 448] on icon at bounding box center [797, 448] width 10 height 11
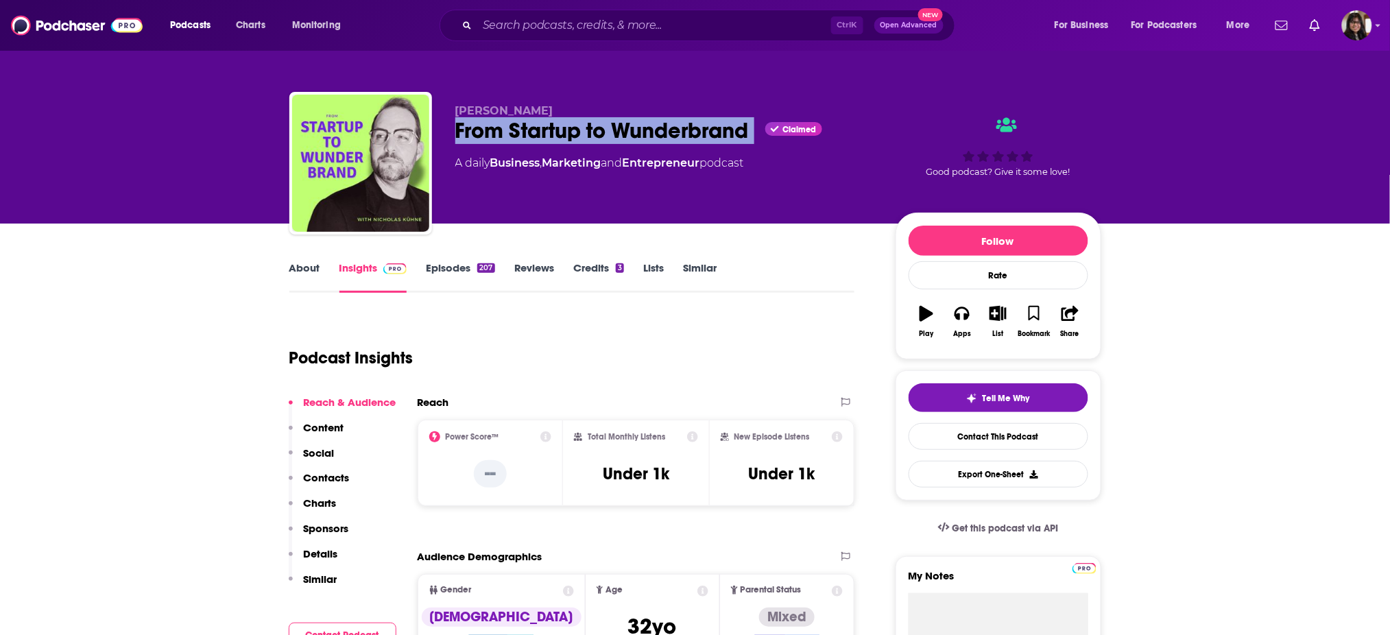
drag, startPoint x: 442, startPoint y: 134, endPoint x: 776, endPoint y: 127, distance: 333.9
click at [776, 127] on div "[PERSON_NAME] From Startup to Wunderbrand Claimed A daily Business , Marketing …" at bounding box center [695, 166] width 812 height 148
copy div "From Startup to Wunderbrand"
drag, startPoint x: 448, startPoint y: 102, endPoint x: 552, endPoint y: 102, distance: 103.5
click at [552, 102] on div "[PERSON_NAME] From Startup to Wunderbrand Claimed A daily Business , Marketing …" at bounding box center [695, 166] width 812 height 148
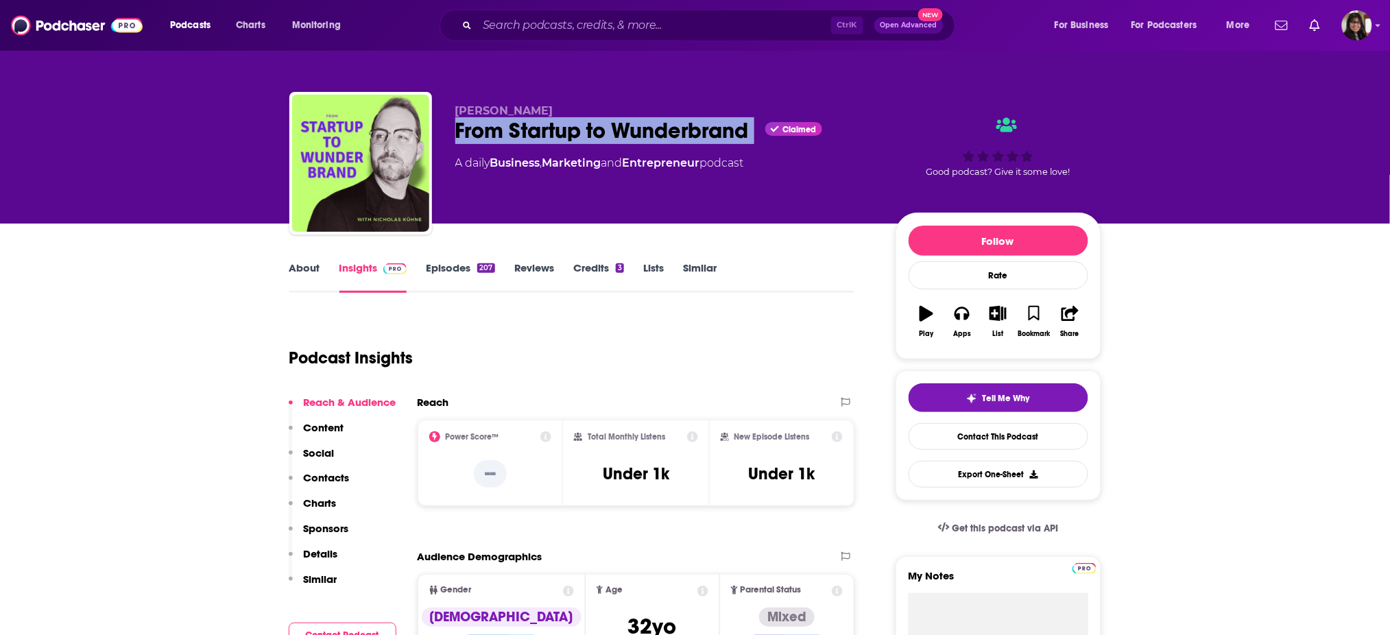
copy span "[PERSON_NAME]"
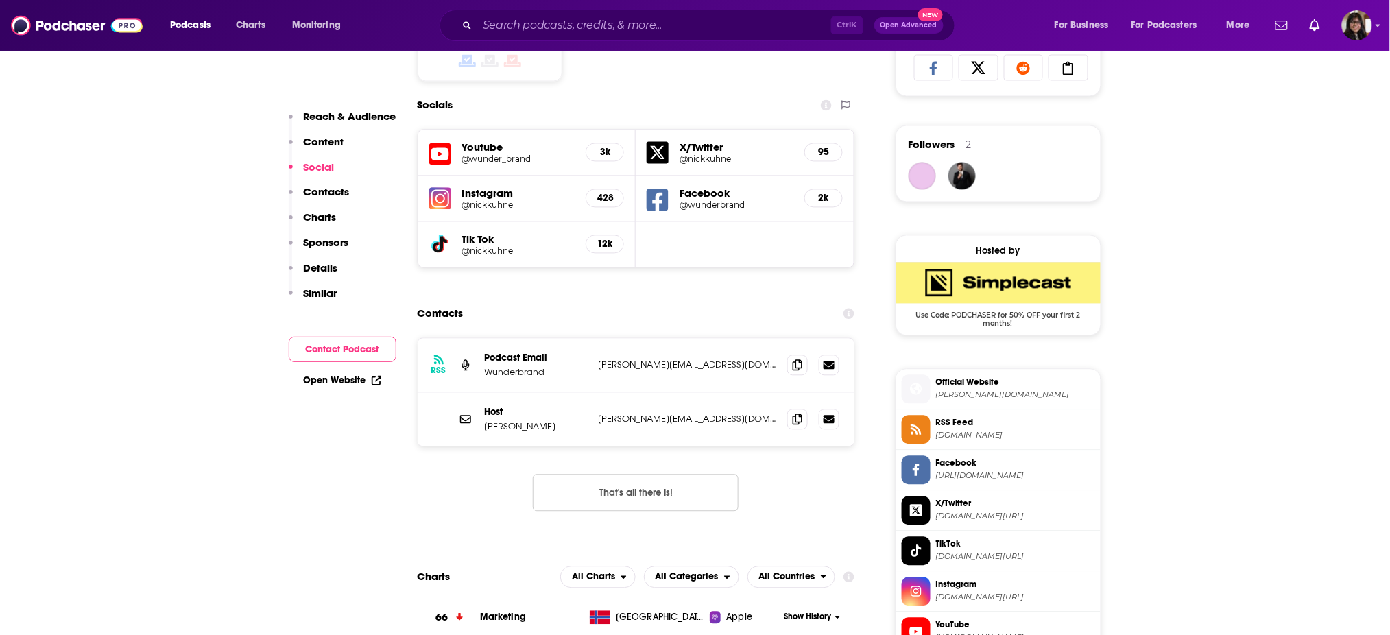
scroll to position [929, 0]
click at [799, 361] on icon at bounding box center [797, 364] width 10 height 11
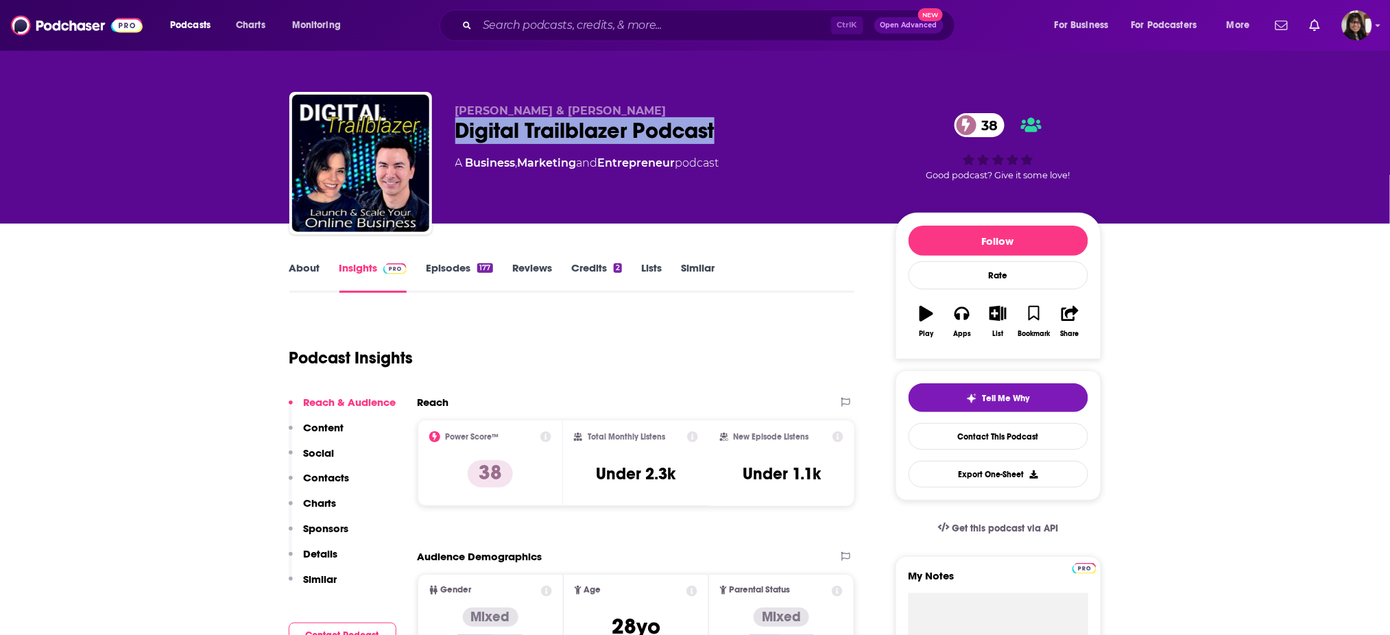
drag, startPoint x: 452, startPoint y: 137, endPoint x: 786, endPoint y: 128, distance: 334.7
click at [786, 128] on div "Leah Getts & Todd Getts Digital Trailblazer Podcast 38 A Business , Marketing a…" at bounding box center [695, 166] width 812 height 148
copy h2 "Digital Trailblazer Podcast"
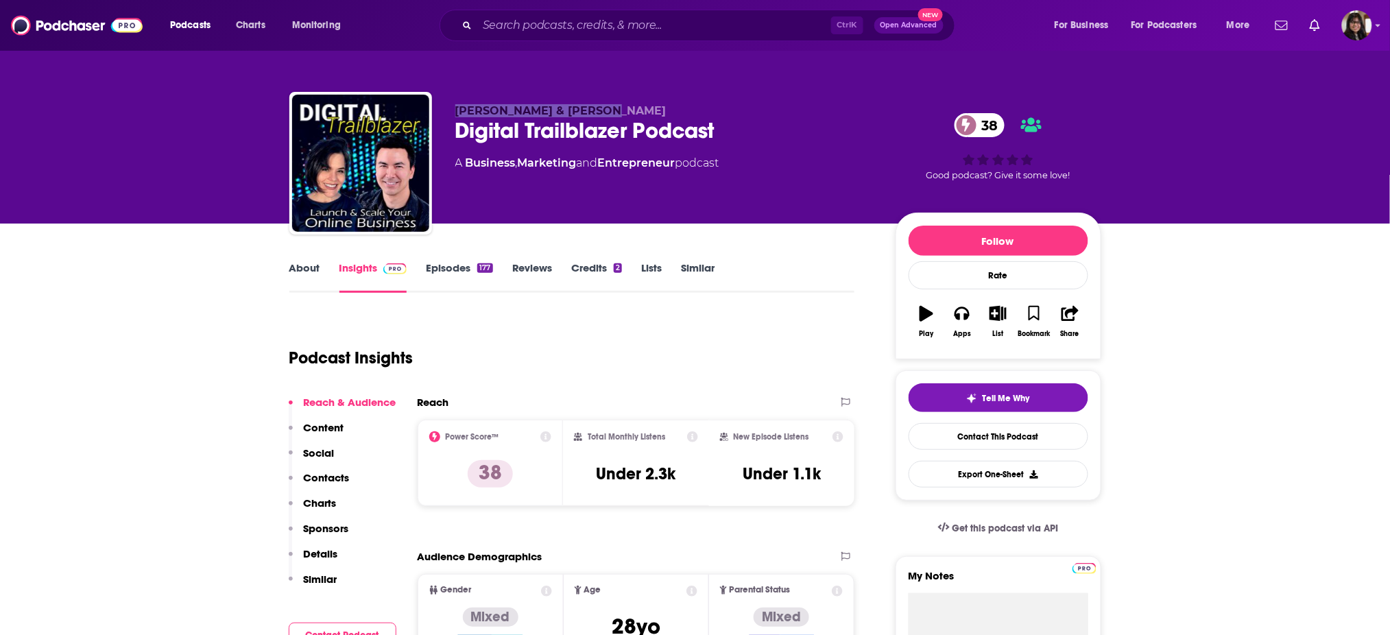
drag, startPoint x: 433, startPoint y: 105, endPoint x: 615, endPoint y: 103, distance: 182.4
click at [615, 103] on div "Leah Getts & Todd Getts Digital Trailblazer Podcast 38 A Business , Marketing a…" at bounding box center [695, 166] width 812 height 148
copy span "Leah Getts & Todd Getts"
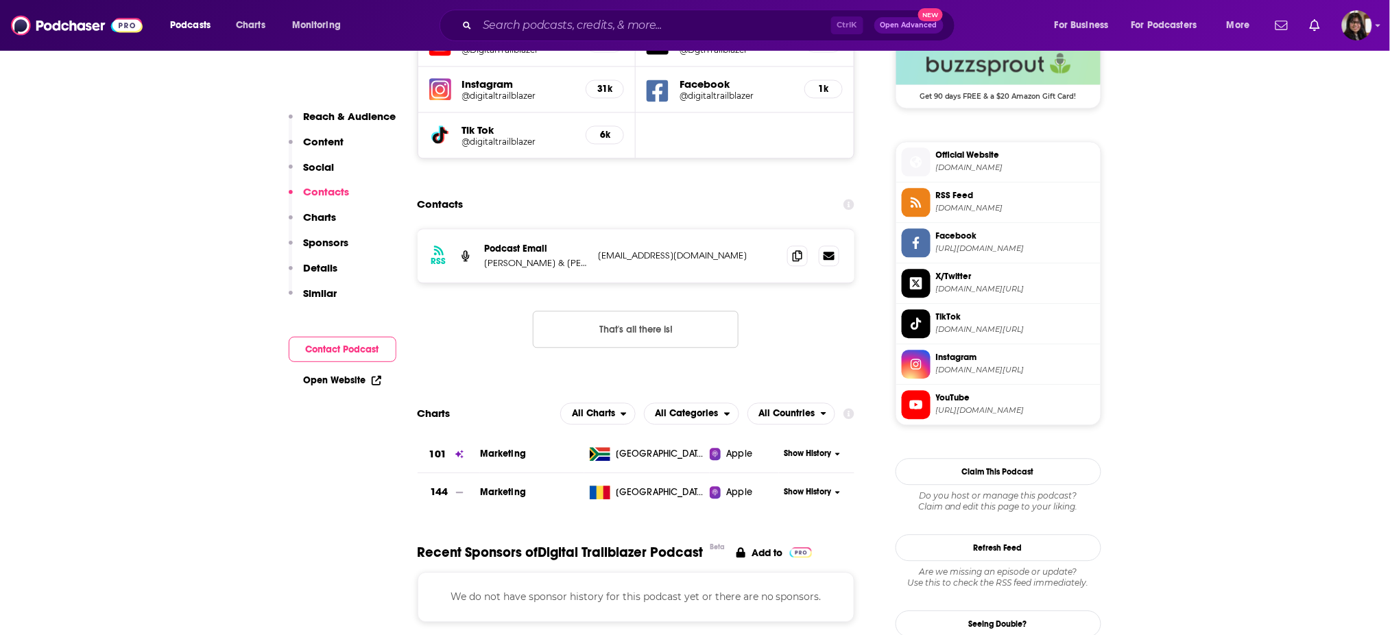
scroll to position [1039, 0]
click at [796, 260] on span at bounding box center [797, 254] width 21 height 21
